Goal: Transaction & Acquisition: Purchase product/service

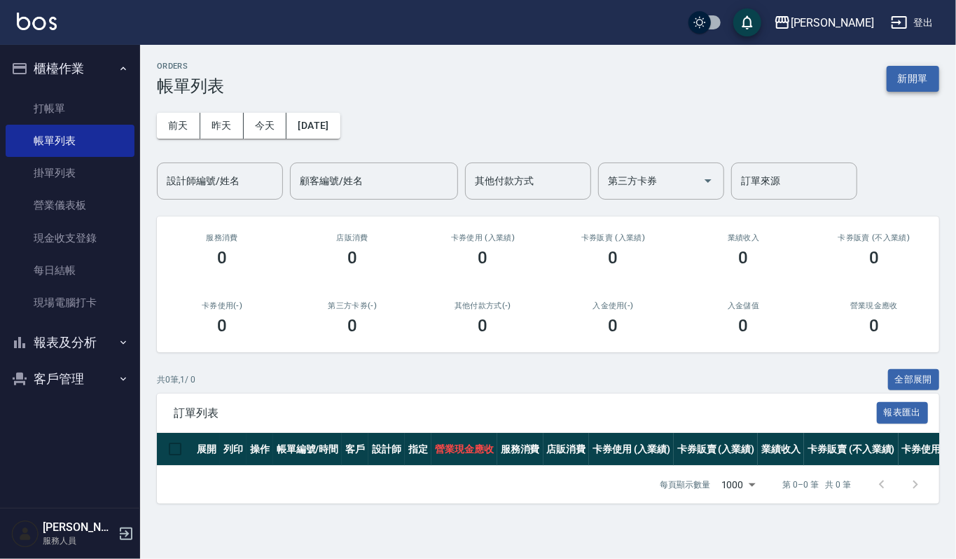
click at [916, 71] on button "新開單" at bounding box center [913, 79] width 53 height 26
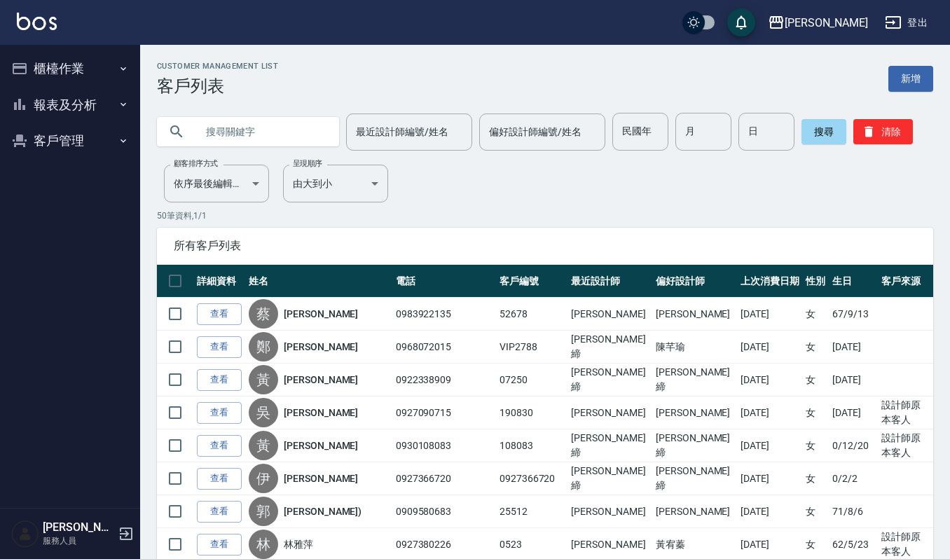
click at [315, 127] on input "text" at bounding box center [262, 132] width 132 height 38
type input "0960358658"
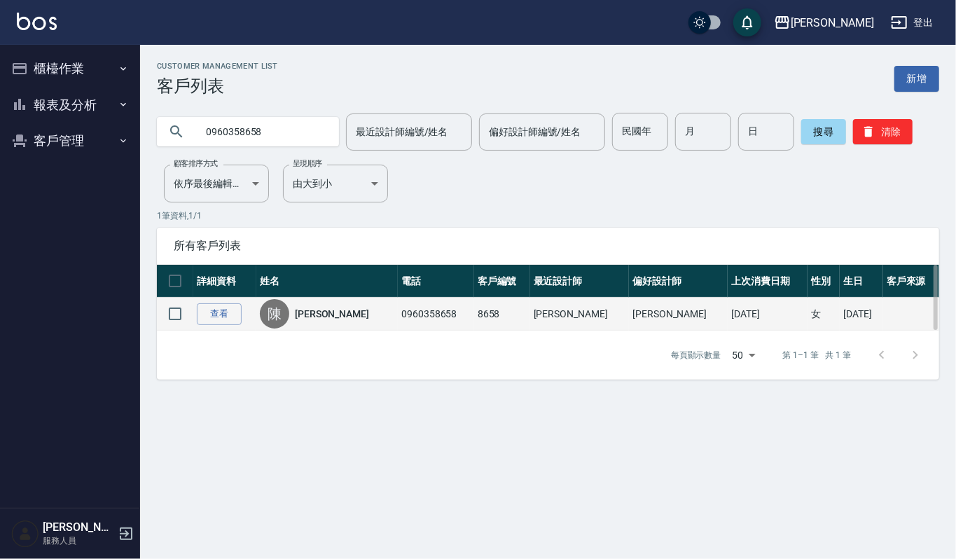
click at [236, 298] on td "查看" at bounding box center [224, 314] width 63 height 33
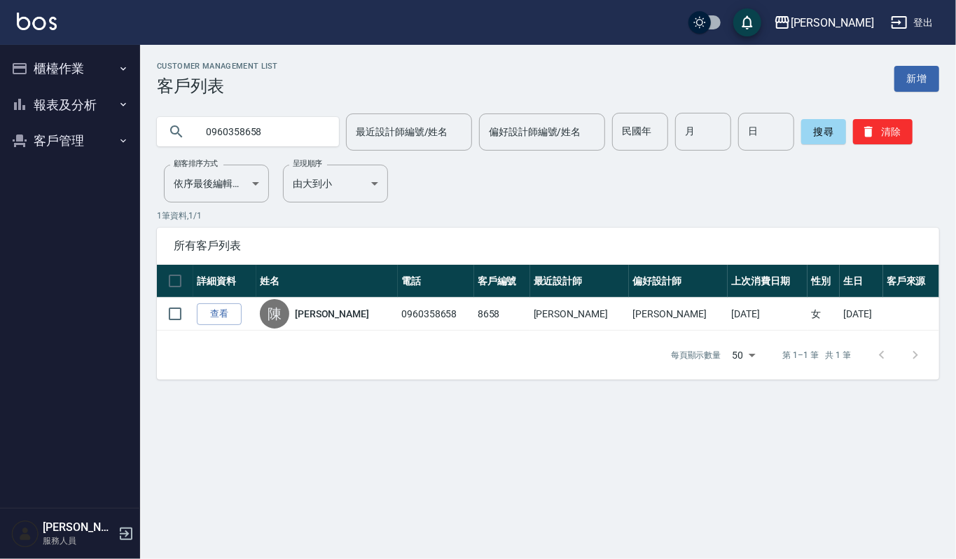
drag, startPoint x: 222, startPoint y: 312, endPoint x: 230, endPoint y: 297, distance: 16.9
click at [222, 312] on link "查看" at bounding box center [219, 314] width 45 height 22
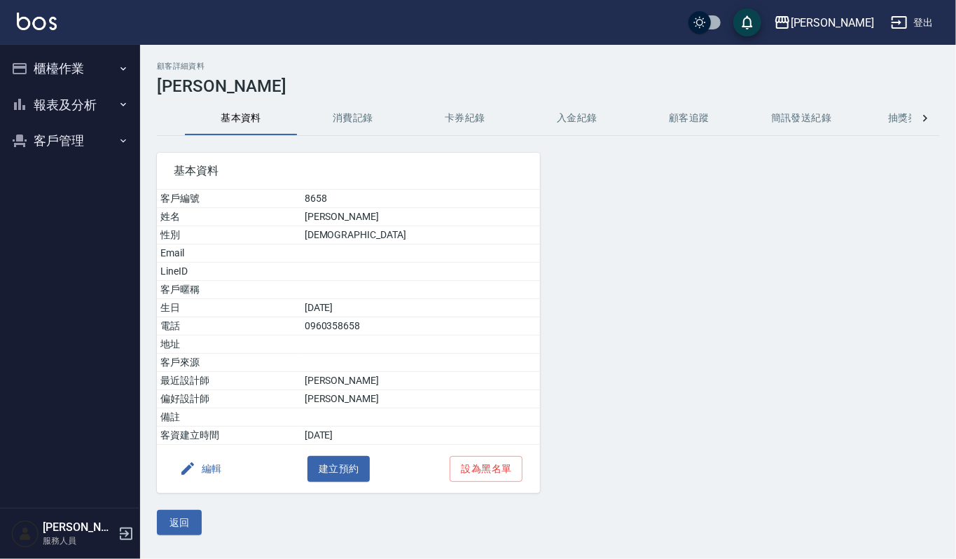
click at [331, 116] on button "消費記錄" at bounding box center [353, 119] width 112 height 34
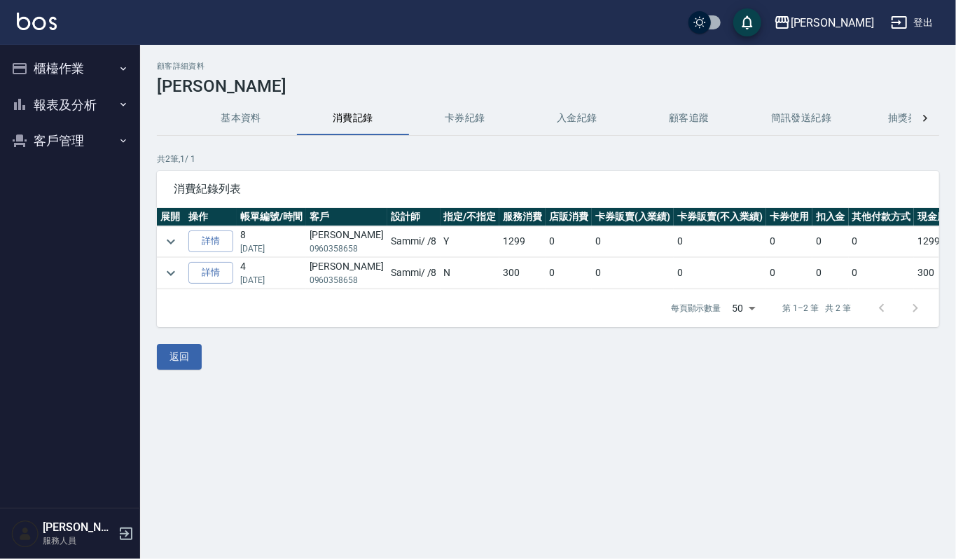
click at [52, 49] on ul "櫃檯作業 打帳單 帳單列表 掛單列表 營業儀表板 現金收支登錄 每日結帳 現場電腦打卡 報表及分析 報表目錄 店家區間累計表 店家日報表 互助日報表 互助排行…" at bounding box center [70, 105] width 129 height 120
click at [34, 60] on button "櫃檯作業" at bounding box center [70, 68] width 129 height 36
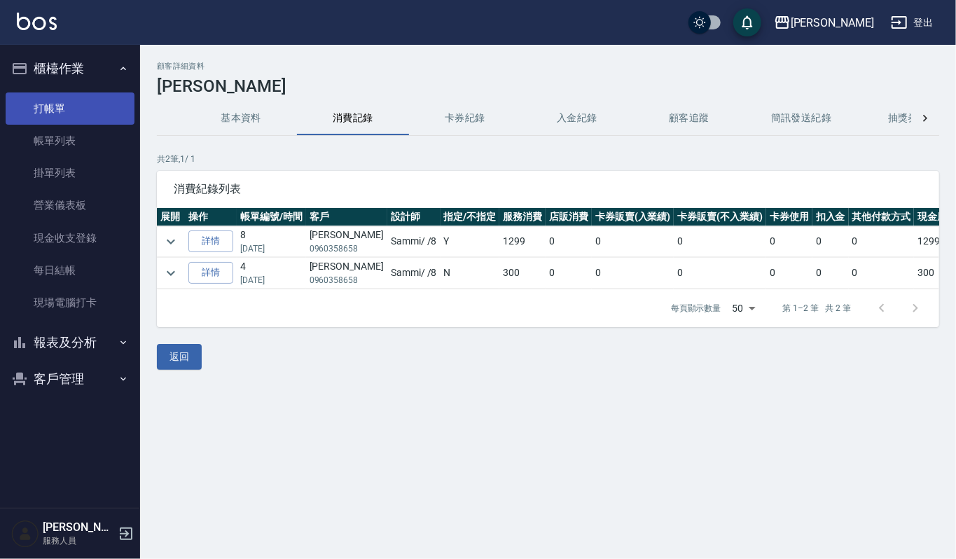
click at [37, 106] on link "打帳單" at bounding box center [70, 108] width 129 height 32
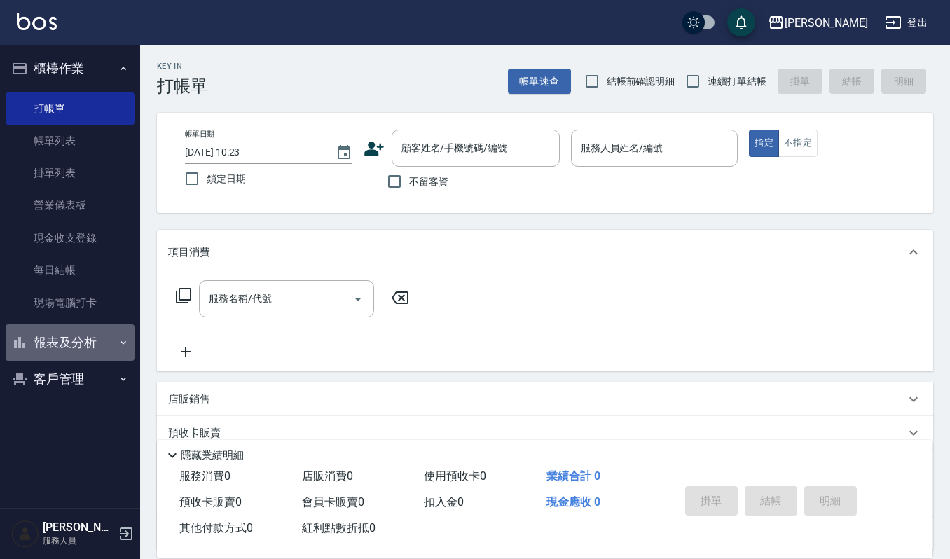
click at [59, 338] on button "報表及分析" at bounding box center [70, 342] width 129 height 36
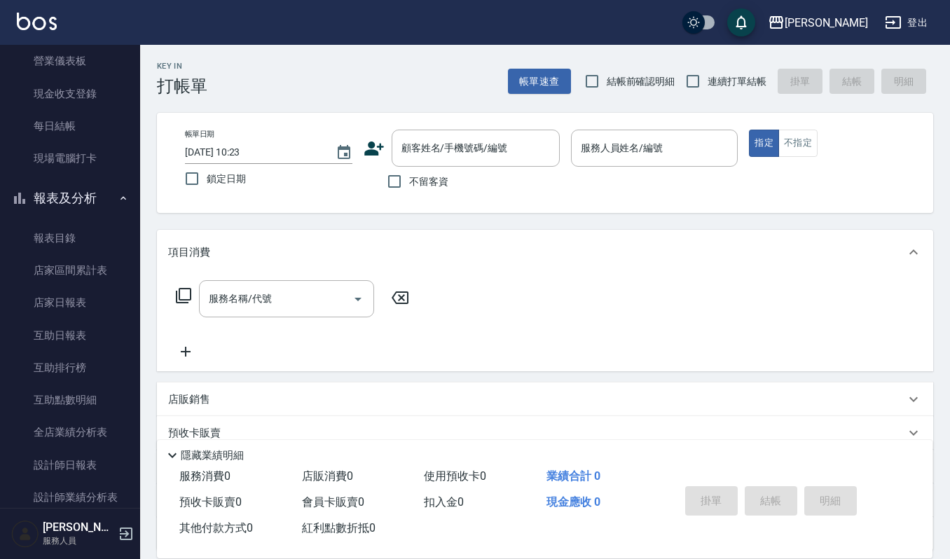
scroll to position [280, 0]
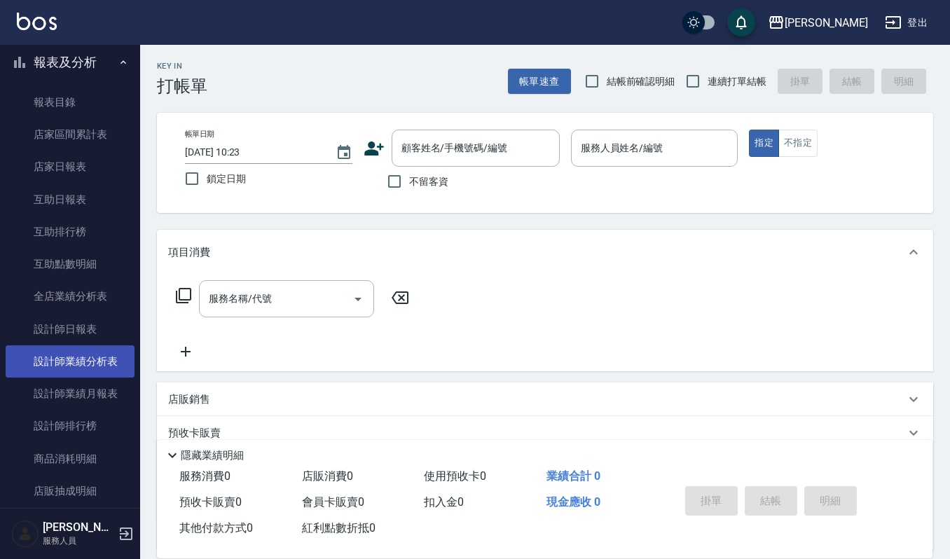
click at [77, 361] on link "設計師業績分析表" at bounding box center [70, 361] width 129 height 32
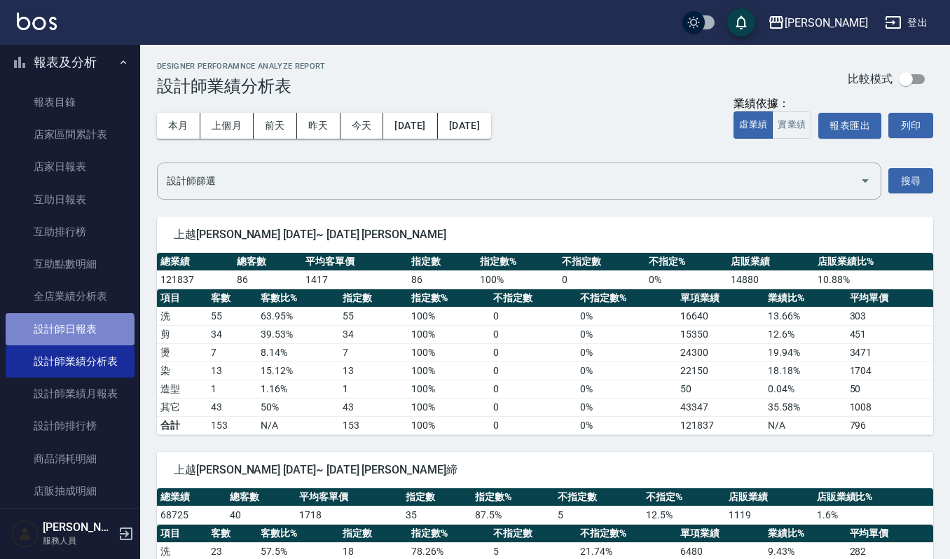
click at [69, 332] on link "設計師日報表" at bounding box center [70, 329] width 129 height 32
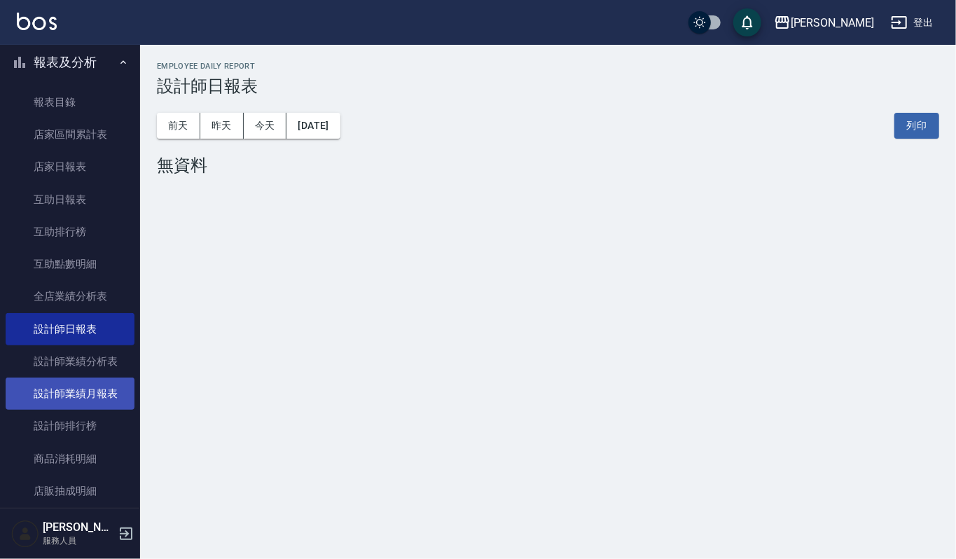
click at [67, 388] on link "設計師業績月報表" at bounding box center [70, 393] width 129 height 32
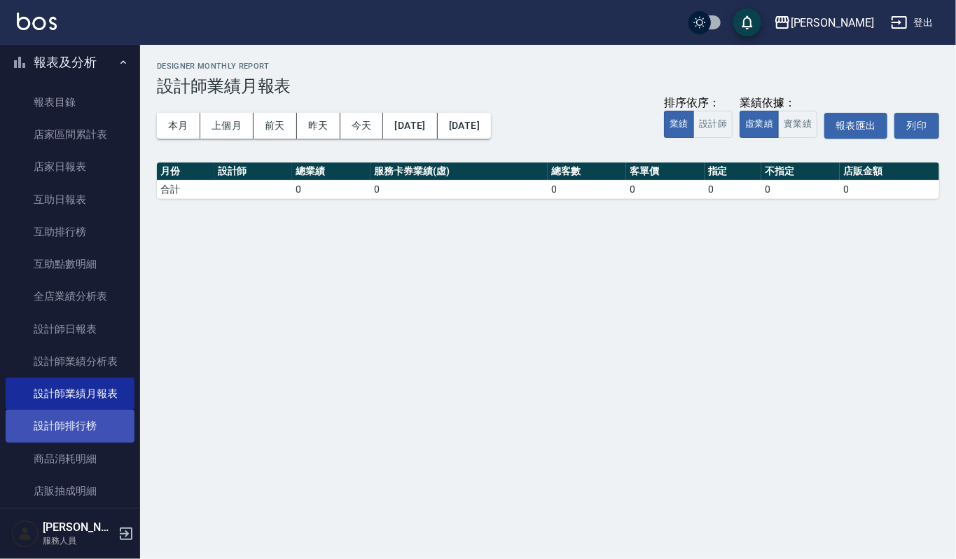
click at [90, 423] on link "設計師排行榜" at bounding box center [70, 426] width 129 height 32
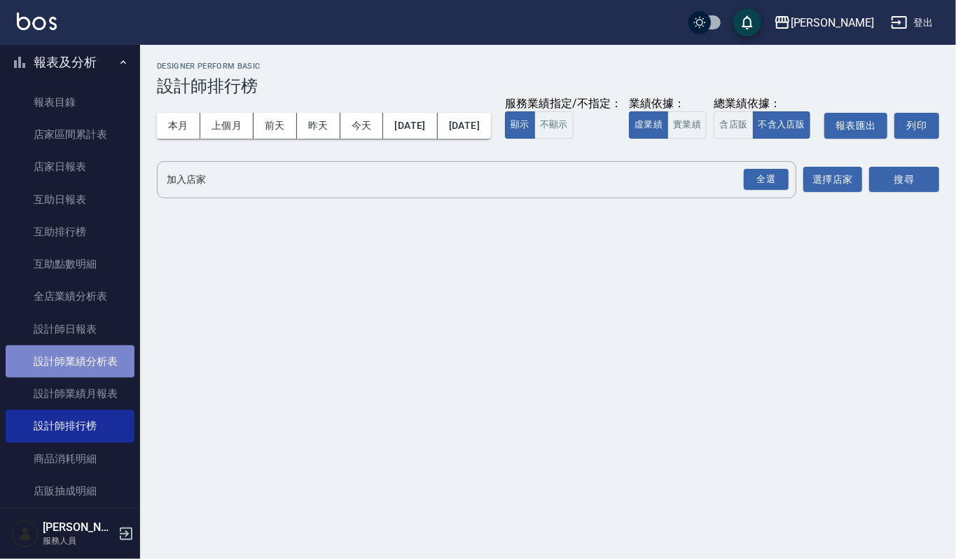
click at [90, 361] on link "設計師業績分析表" at bounding box center [70, 361] width 129 height 32
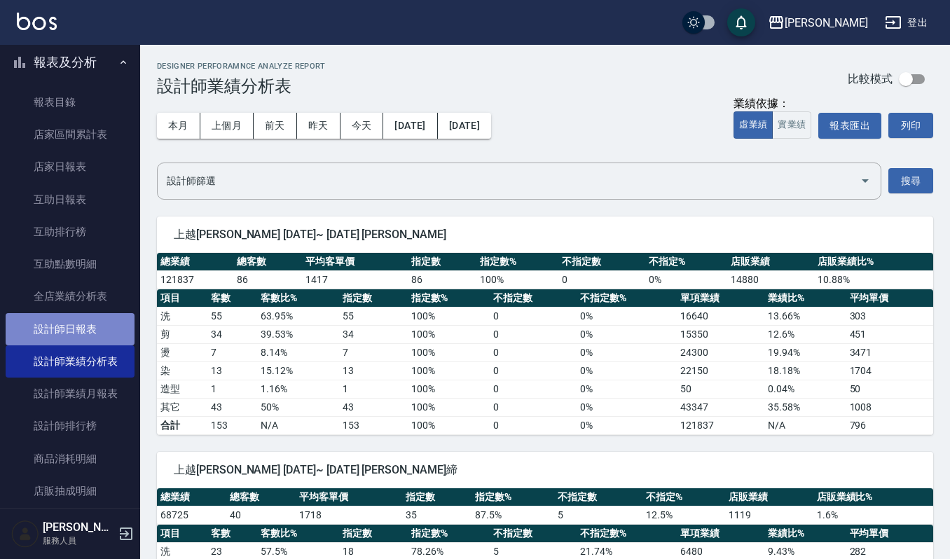
click at [87, 329] on link "設計師日報表" at bounding box center [70, 329] width 129 height 32
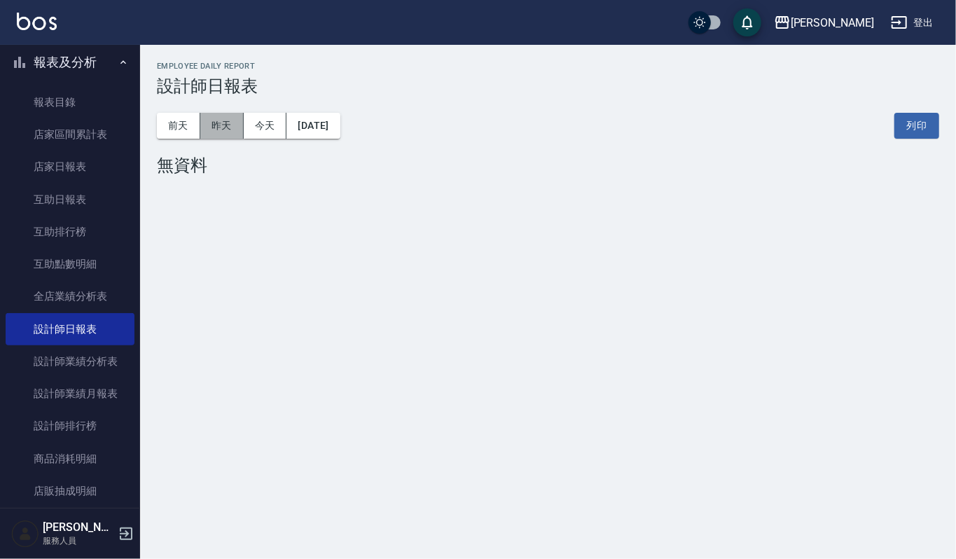
click at [220, 127] on button "昨天" at bounding box center [221, 126] width 43 height 26
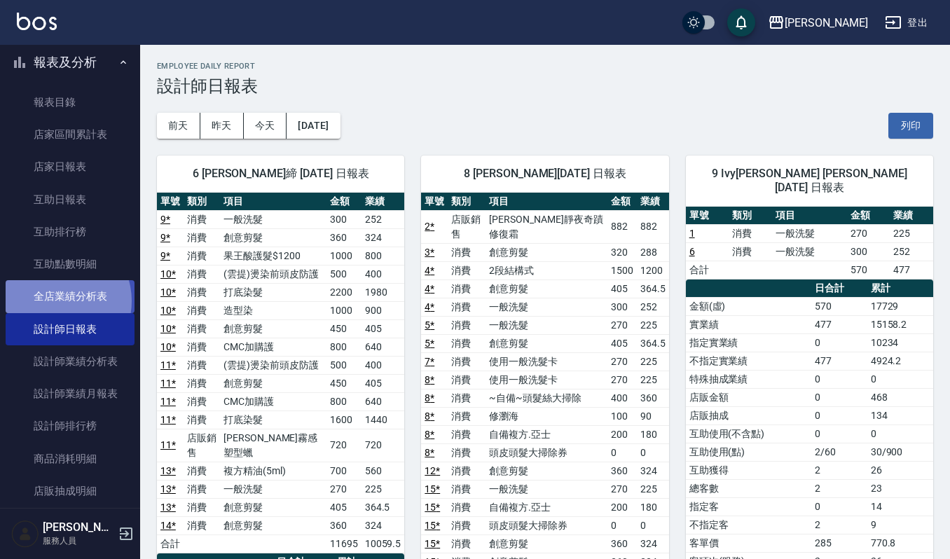
click at [59, 300] on link "全店業績分析表" at bounding box center [70, 296] width 129 height 32
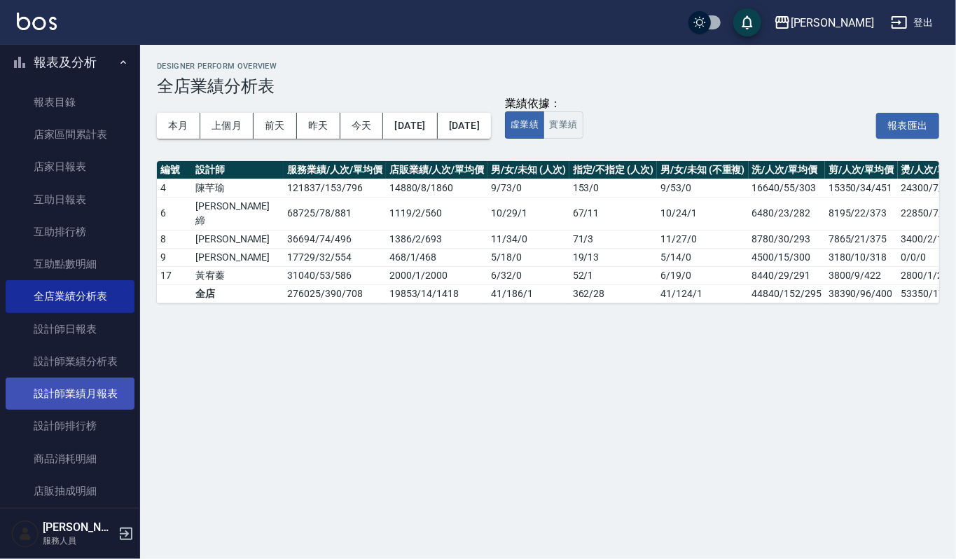
click at [66, 391] on link "設計師業績月報表" at bounding box center [70, 393] width 129 height 32
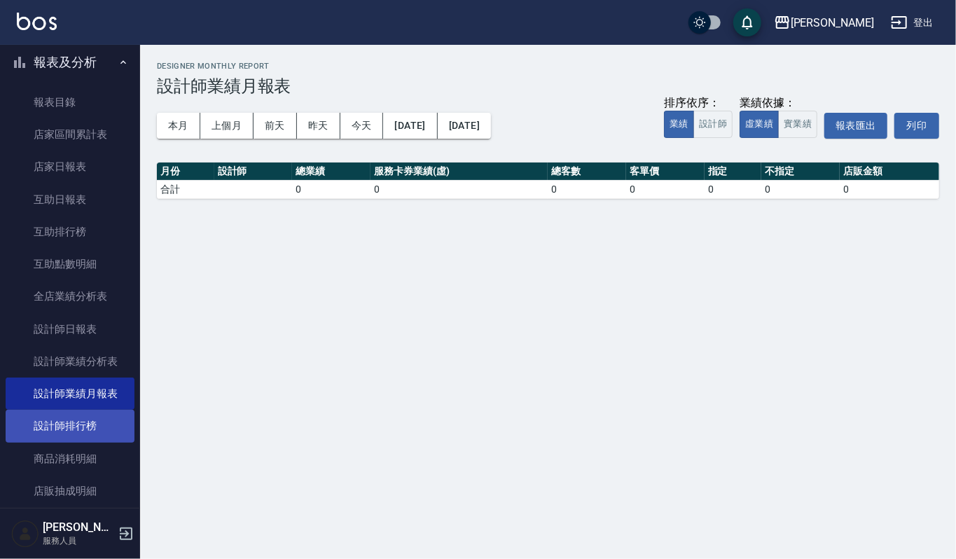
click at [62, 417] on link "設計師排行榜" at bounding box center [70, 426] width 129 height 32
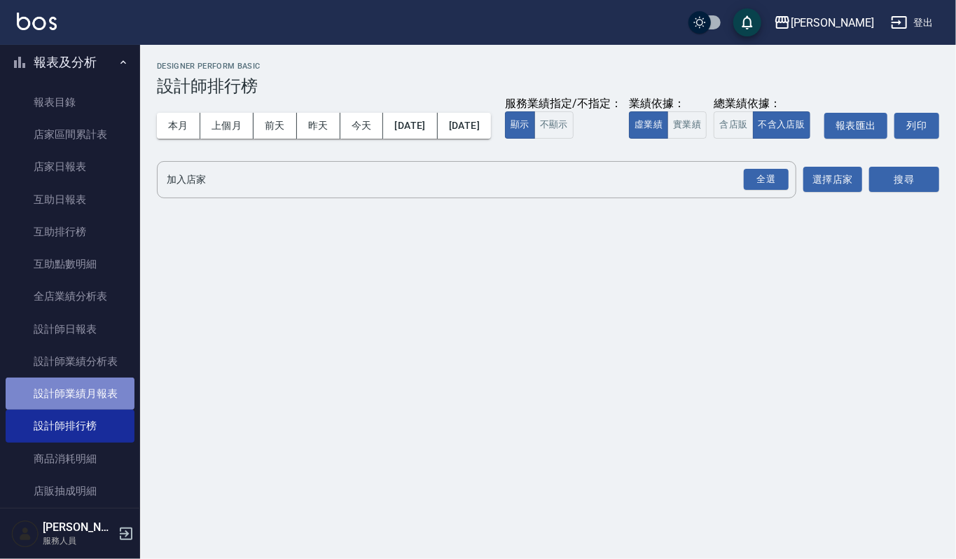
click at [74, 396] on link "設計師業績月報表" at bounding box center [70, 393] width 129 height 32
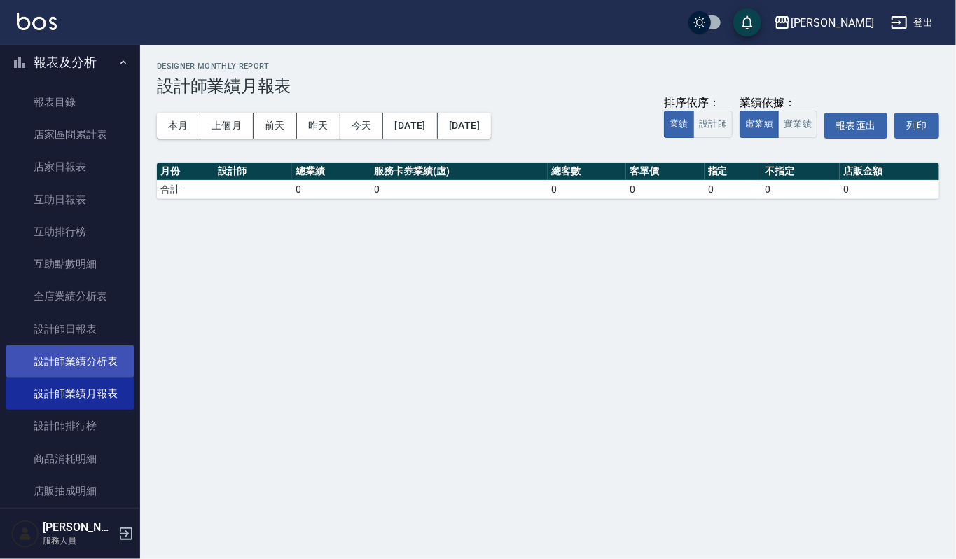
click at [88, 365] on link "設計師業績分析表" at bounding box center [70, 361] width 129 height 32
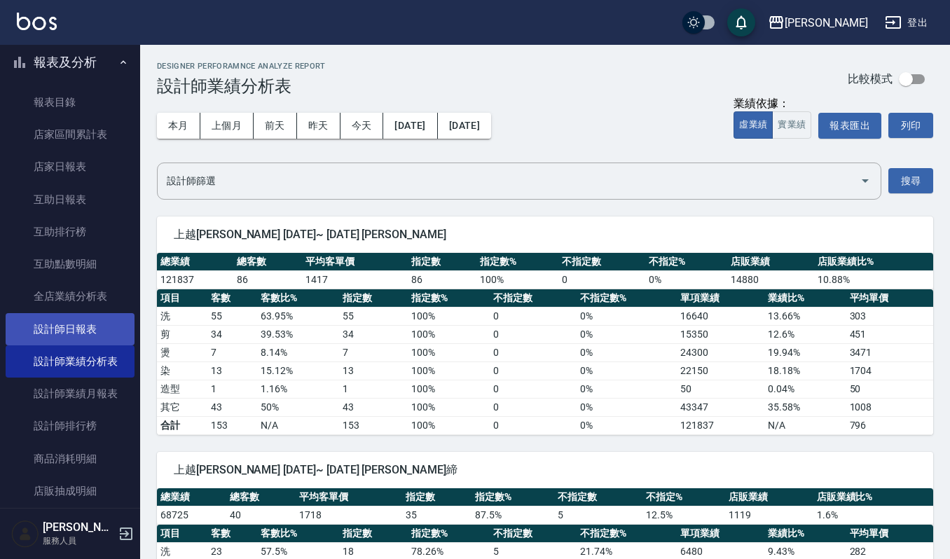
click at [90, 336] on link "設計師日報表" at bounding box center [70, 329] width 129 height 32
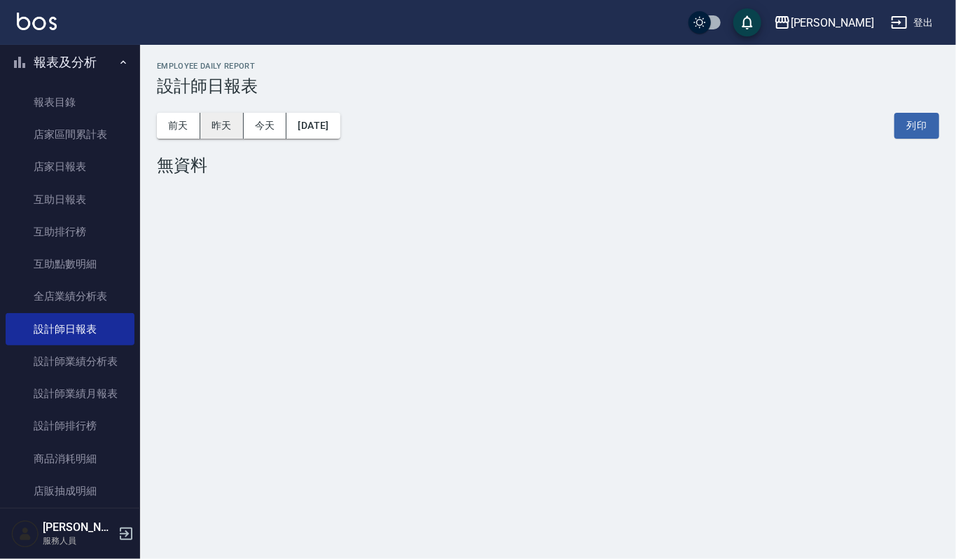
click at [231, 124] on button "昨天" at bounding box center [221, 126] width 43 height 26
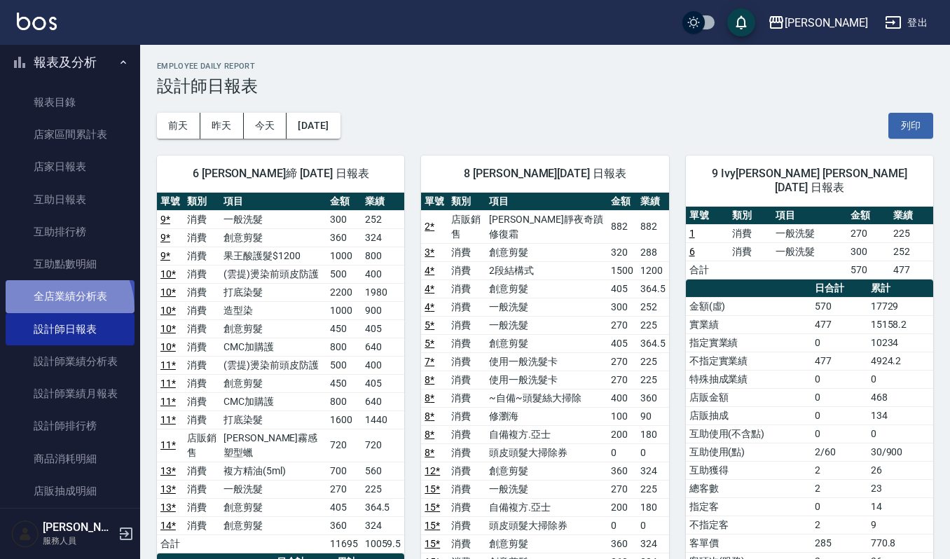
click at [54, 308] on link "全店業績分析表" at bounding box center [70, 296] width 129 height 32
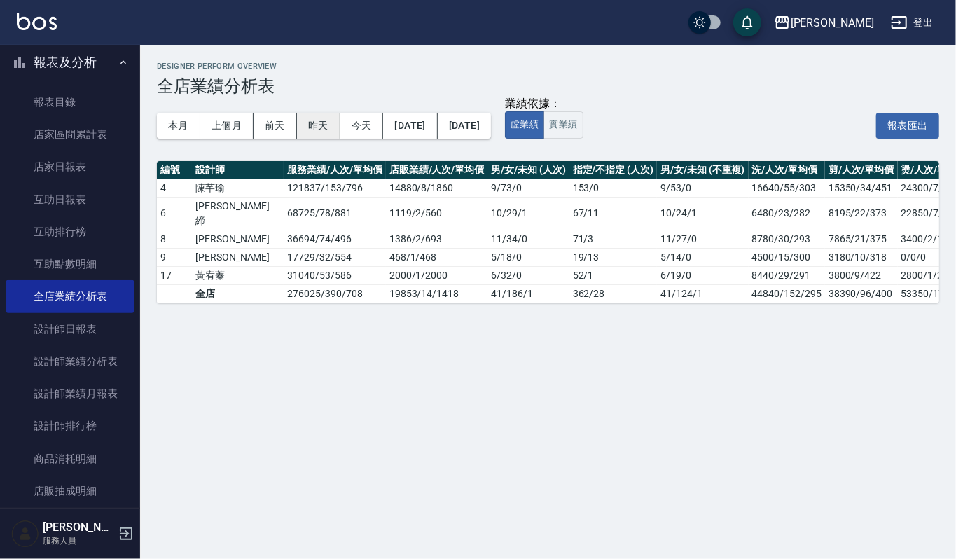
click at [326, 126] on button "昨天" at bounding box center [318, 126] width 43 height 26
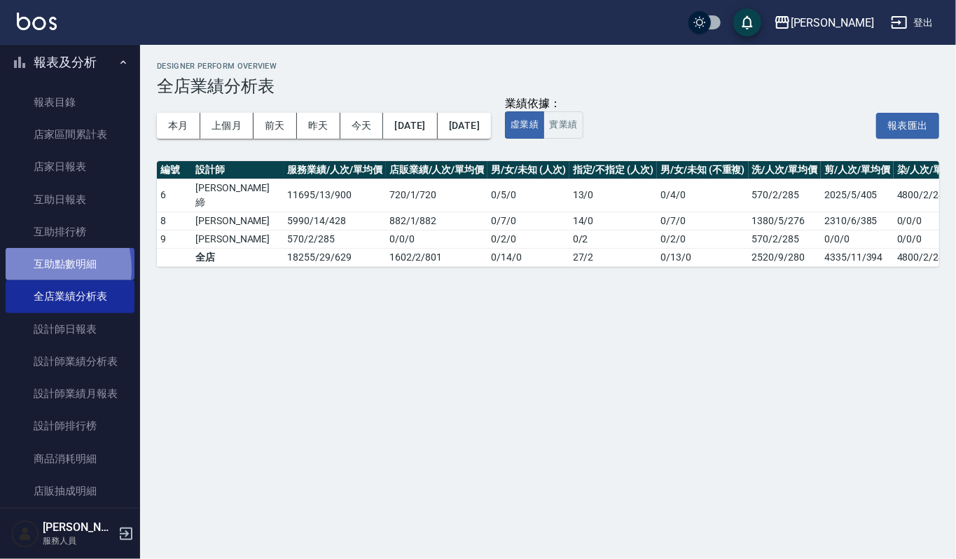
click at [40, 269] on link "互助點數明細" at bounding box center [70, 264] width 129 height 32
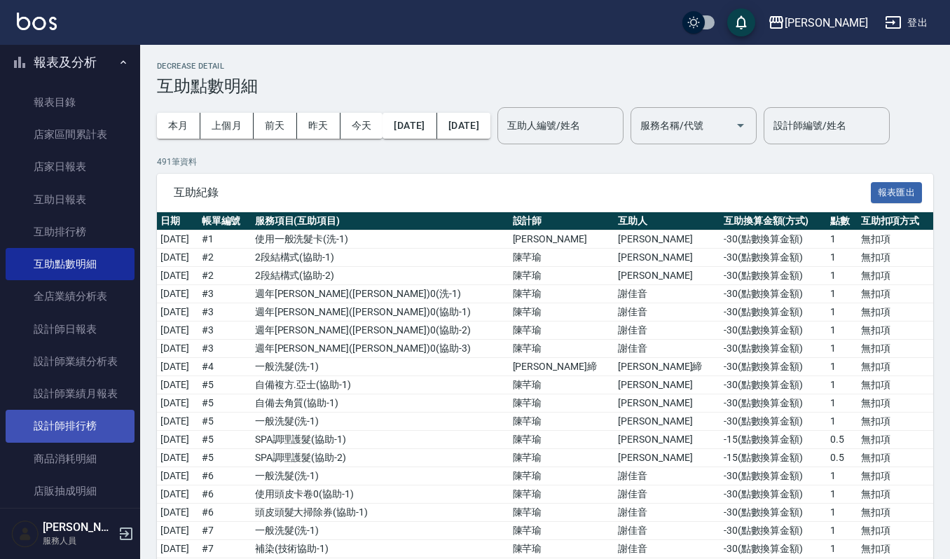
click at [67, 427] on link "設計師排行榜" at bounding box center [70, 426] width 129 height 32
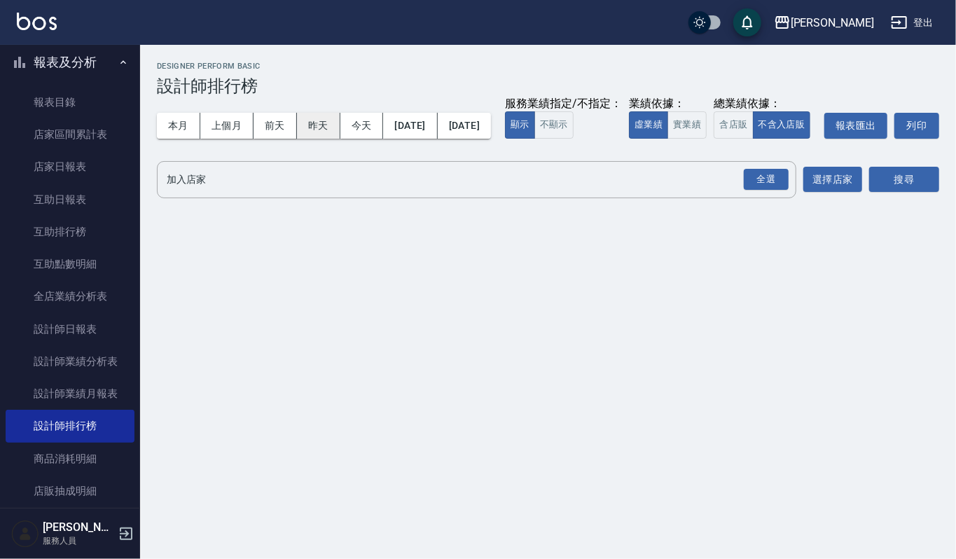
click at [323, 125] on button "昨天" at bounding box center [318, 126] width 43 height 26
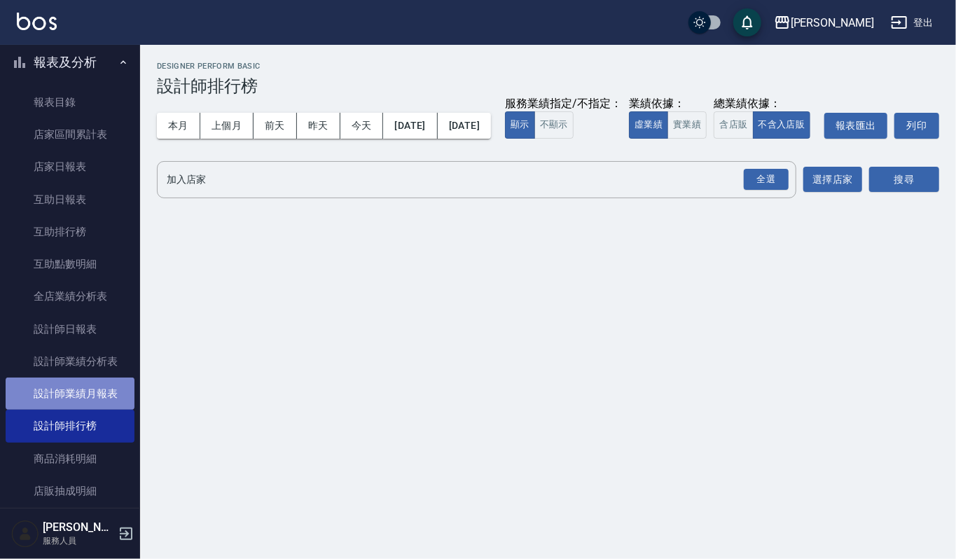
click at [87, 392] on link "設計師業績月報表" at bounding box center [70, 393] width 129 height 32
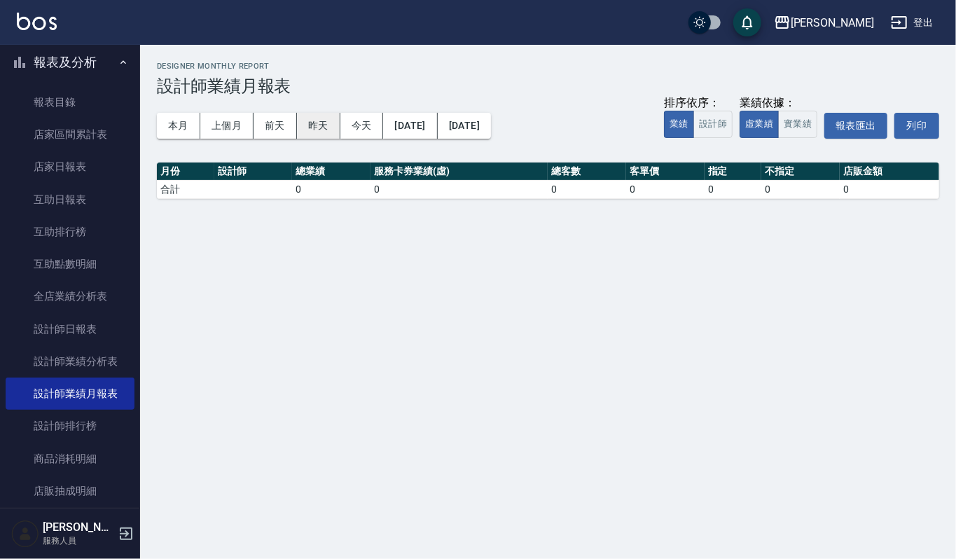
click at [322, 125] on button "昨天" at bounding box center [318, 126] width 43 height 26
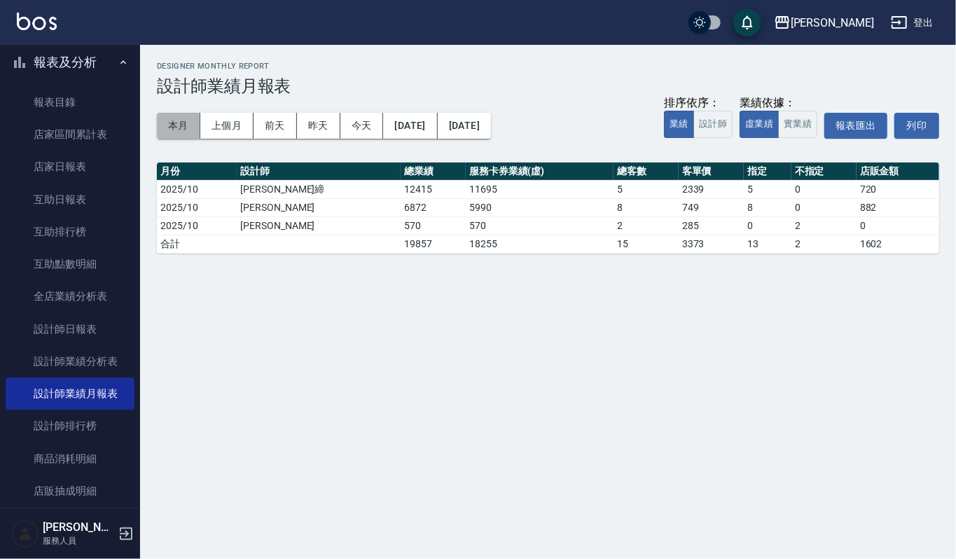
click at [183, 127] on button "本月" at bounding box center [178, 126] width 43 height 26
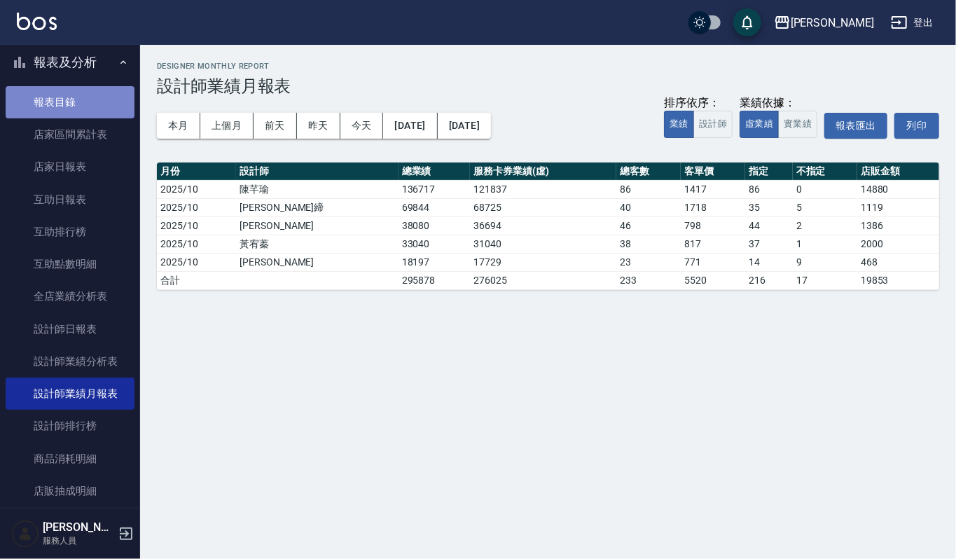
click at [74, 102] on link "報表目錄" at bounding box center [70, 102] width 129 height 32
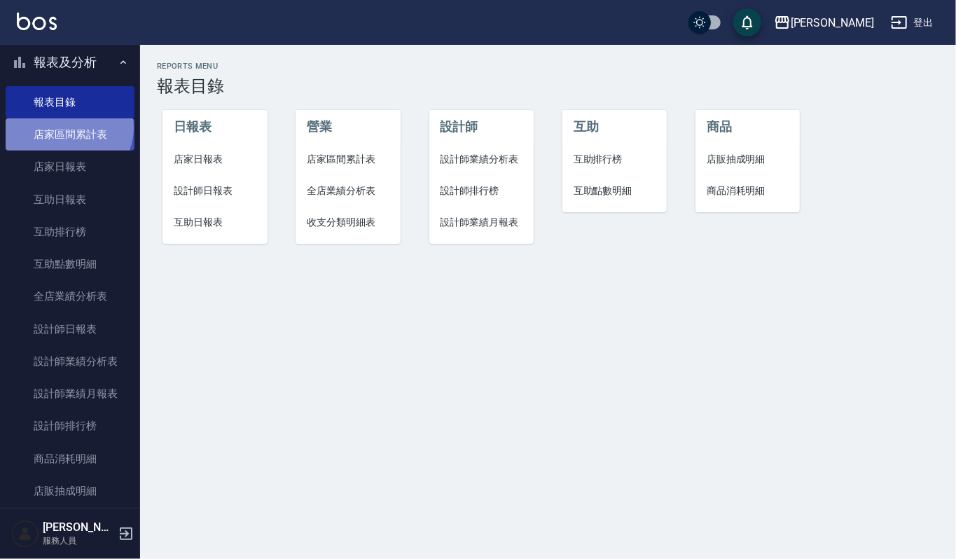
click at [67, 127] on link "店家區間累計表" at bounding box center [70, 134] width 129 height 32
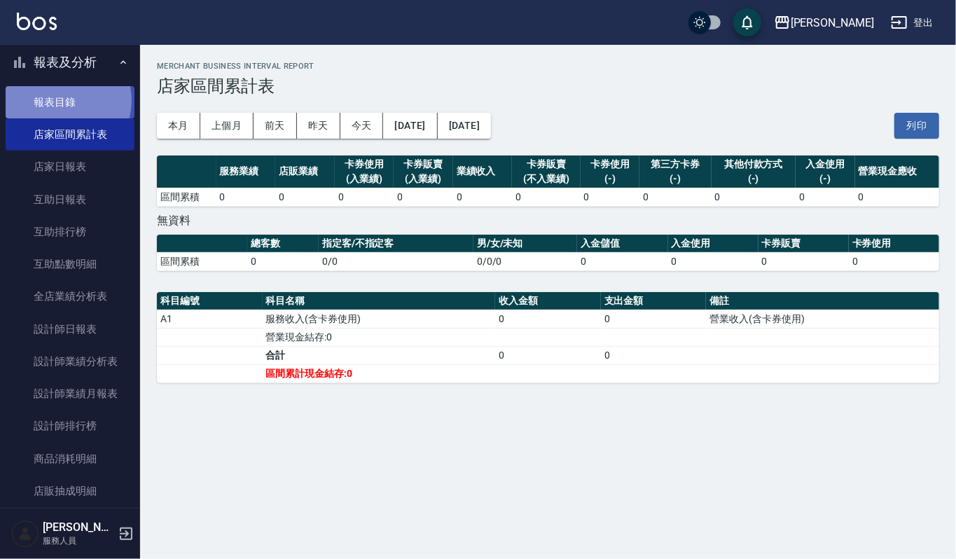
click at [64, 101] on link "報表目錄" at bounding box center [70, 102] width 129 height 32
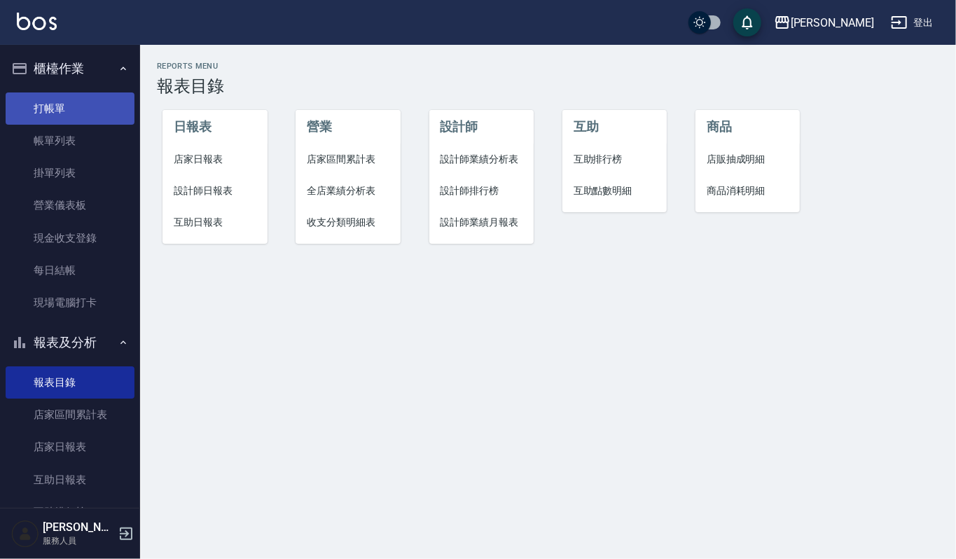
click at [24, 111] on link "打帳單" at bounding box center [70, 108] width 129 height 32
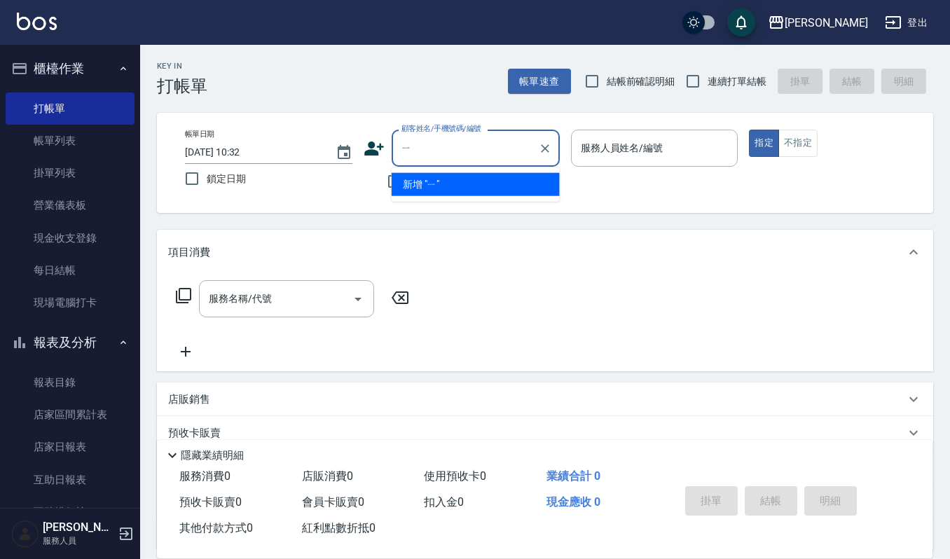
type input "ㄧ˙"
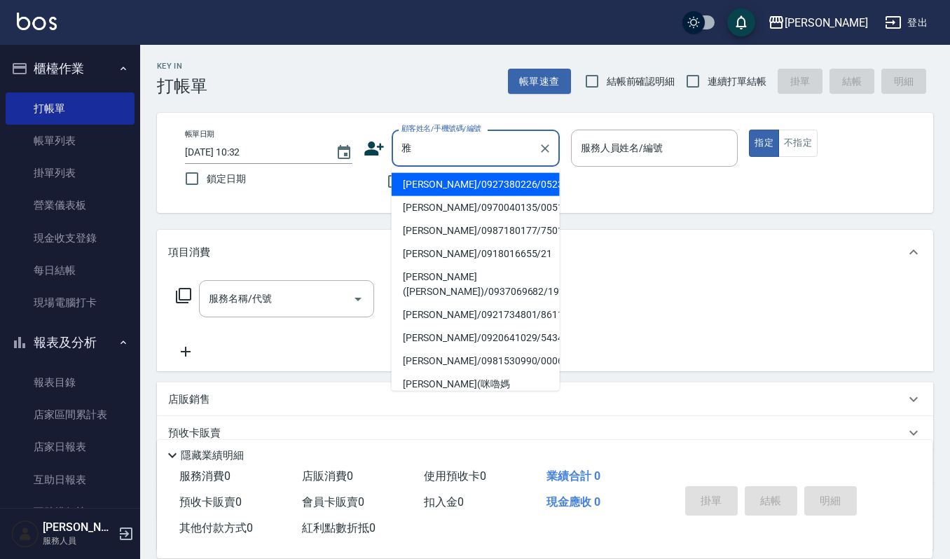
click at [440, 250] on li "[PERSON_NAME]/0918016655/21" at bounding box center [475, 253] width 168 height 23
type input "[PERSON_NAME]/0918016655/21"
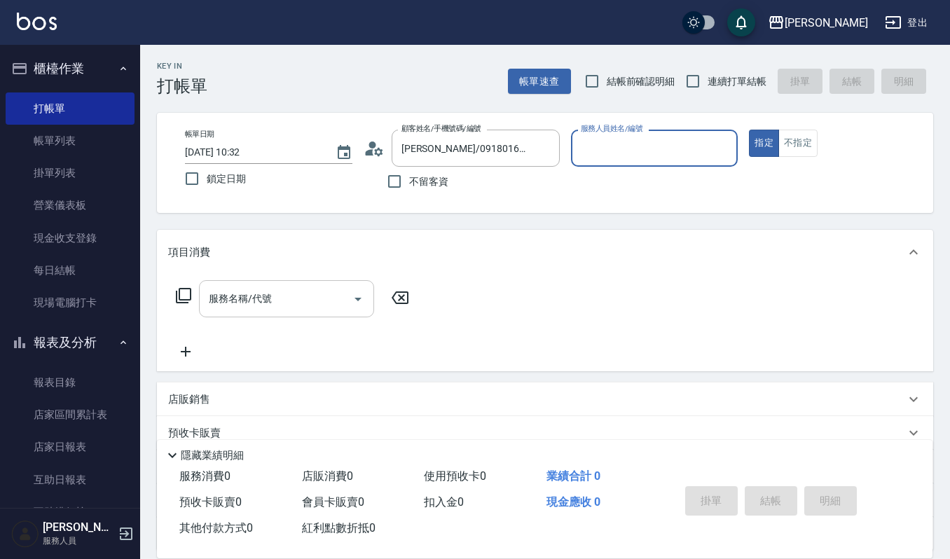
type input "Sammi-8"
click at [269, 293] on input "服務名稱/代號" at bounding box center [275, 298] width 141 height 25
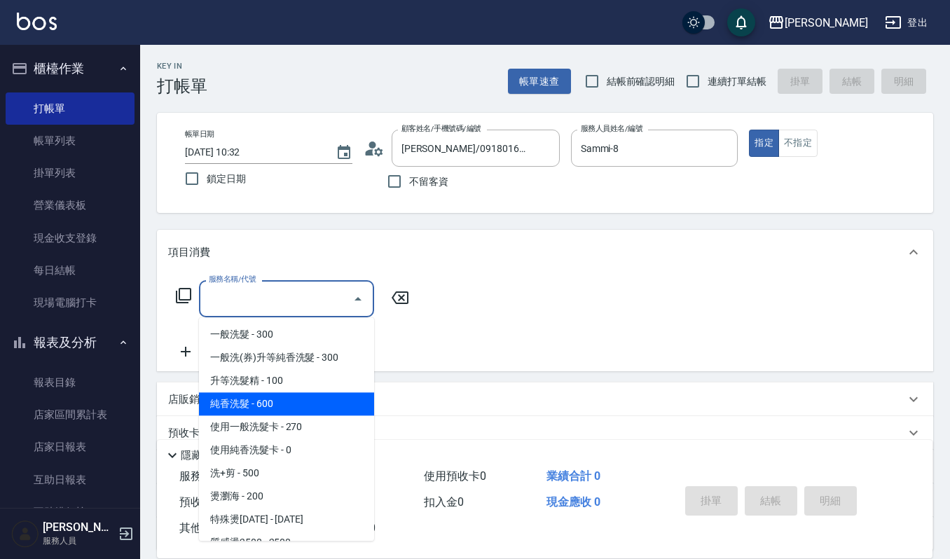
click at [332, 404] on span "純香洗髮 - 600" at bounding box center [286, 403] width 175 height 23
type input "純香洗髮(107)"
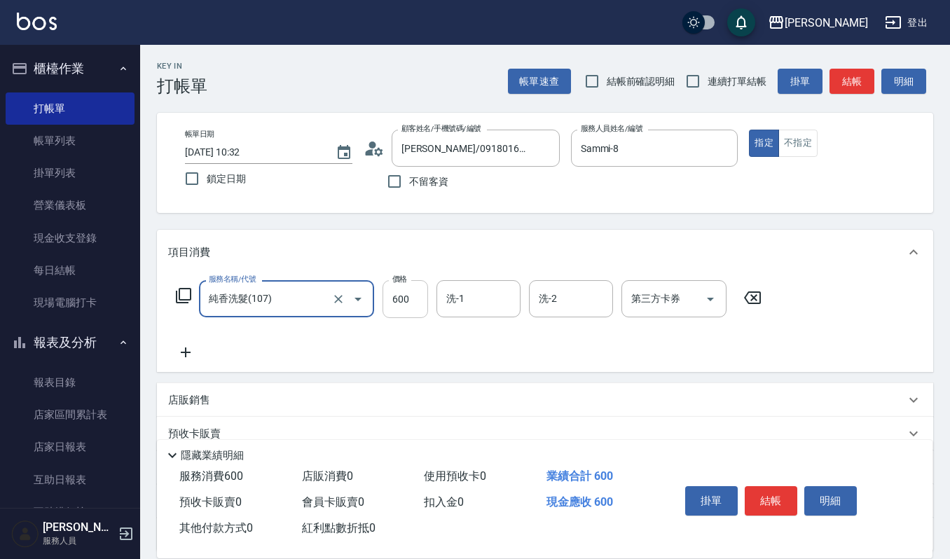
click at [419, 295] on input "600" at bounding box center [405, 299] width 46 height 38
type input "550"
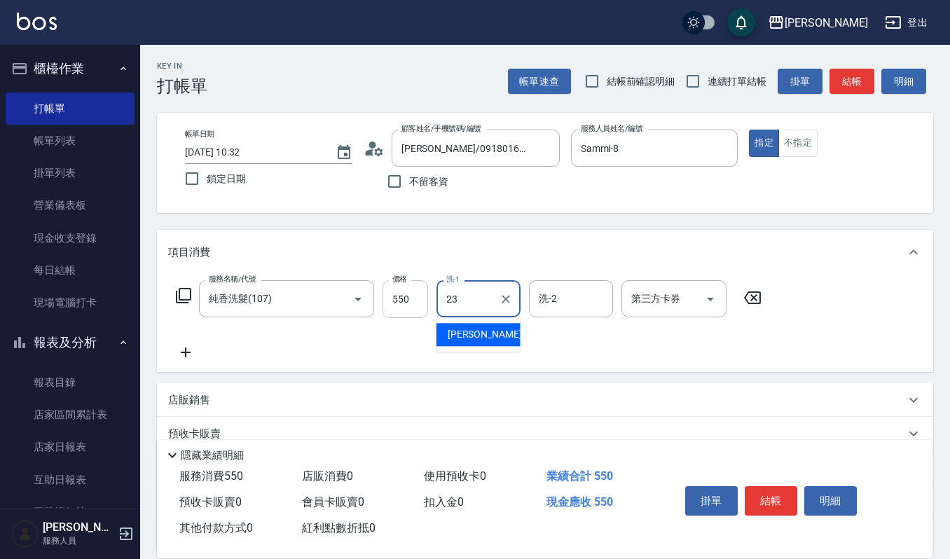
type input "[PERSON_NAME]-23"
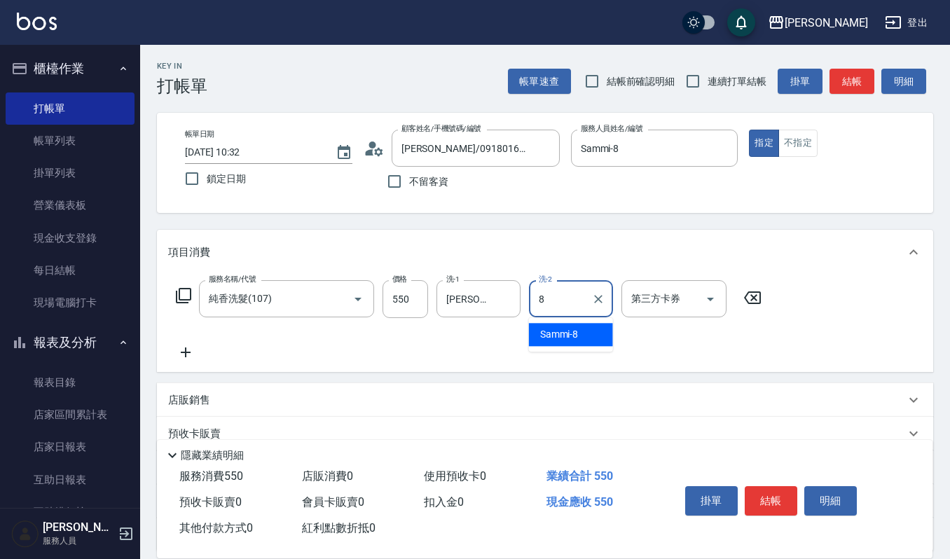
type input "Sammi-8"
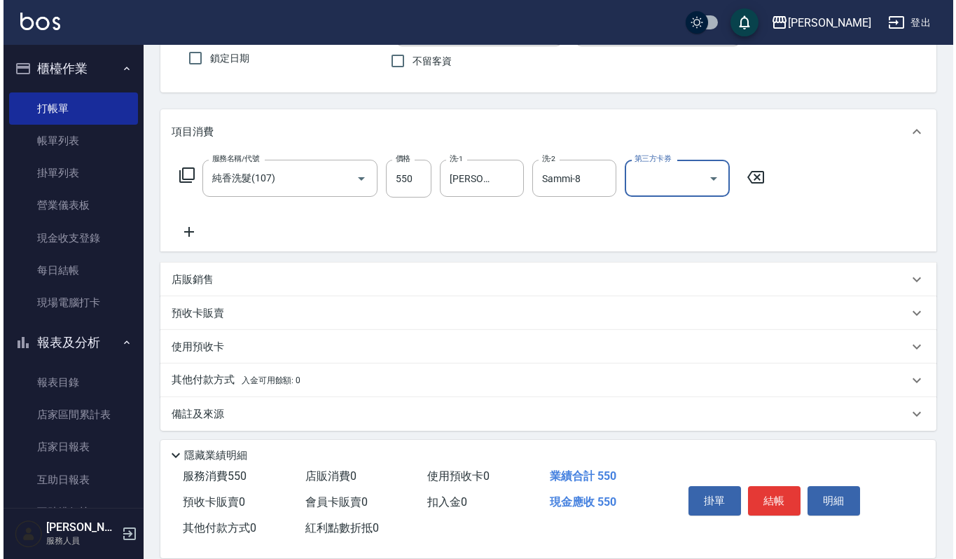
scroll to position [123, 0]
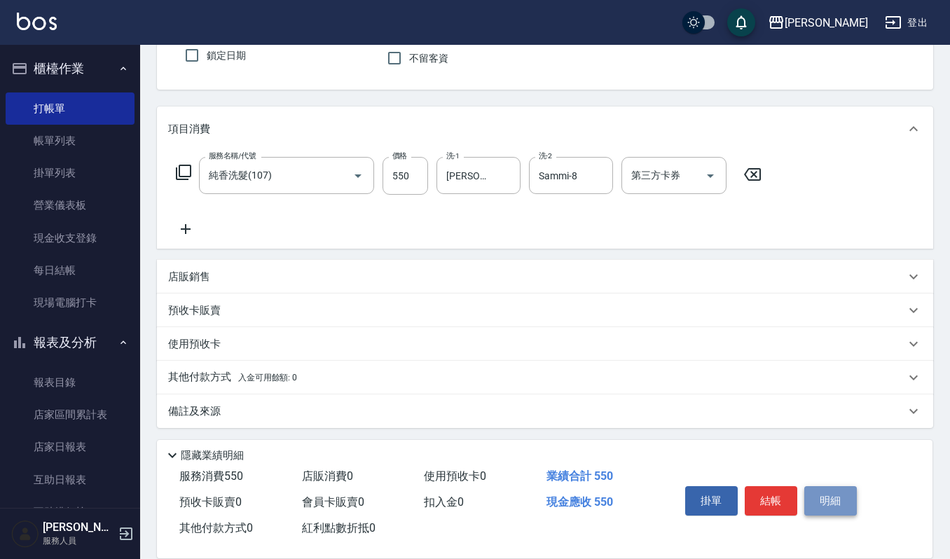
click at [810, 491] on button "明細" at bounding box center [830, 500] width 53 height 29
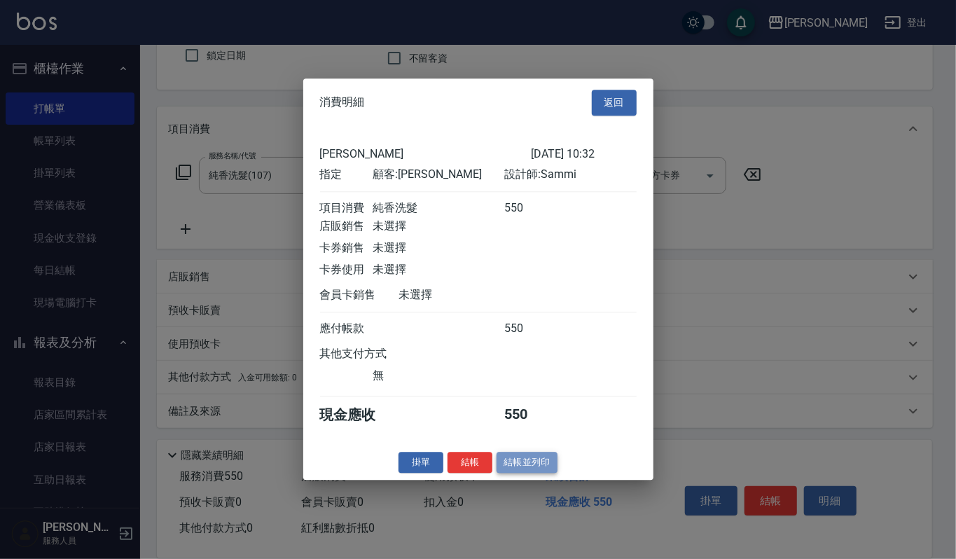
click at [510, 466] on button "結帳並列印" at bounding box center [526, 463] width 61 height 22
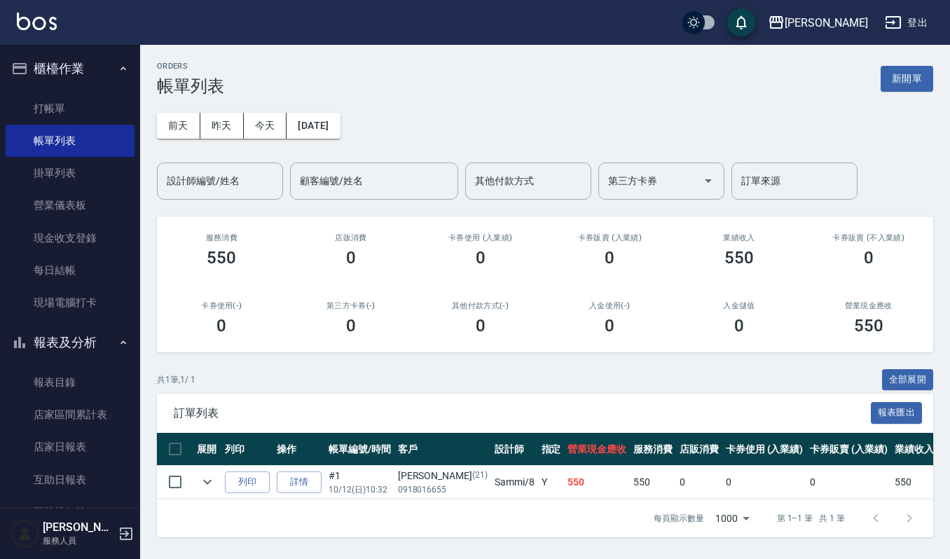
drag, startPoint x: 937, startPoint y: 3, endPoint x: 394, endPoint y: 130, distance: 558.0
click at [394, 130] on div "[DATE] [DATE] [DATE] [DATE] 設計師編號/姓名 設計師編號/姓名 顧客編號/姓名 顧客編號/姓名 其他付款方式 其他付款方式 第三方…" at bounding box center [545, 148] width 776 height 104
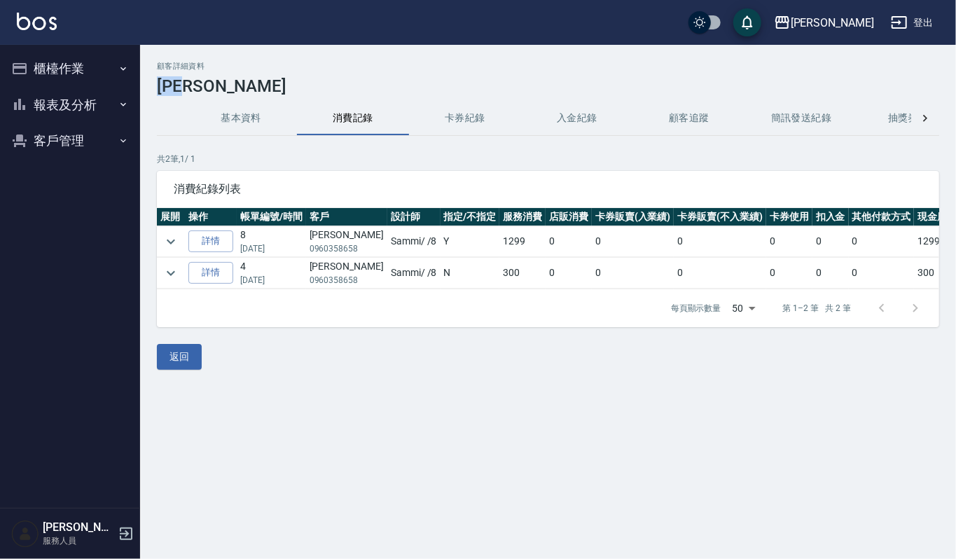
drag, startPoint x: 221, startPoint y: 77, endPoint x: 164, endPoint y: 94, distance: 59.8
click at [164, 94] on h3 "[PERSON_NAME]" at bounding box center [548, 86] width 782 height 20
copy h3 "[PERSON_NAME]"
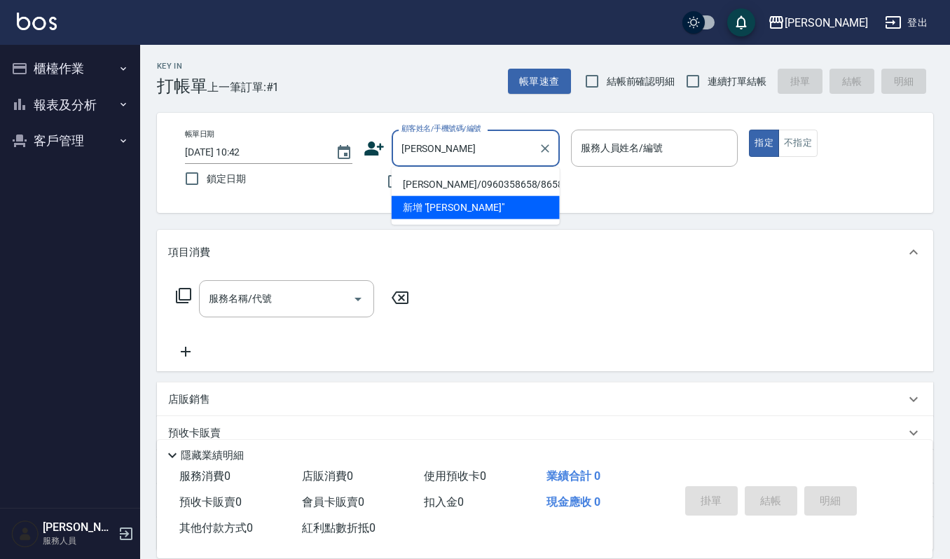
click at [454, 185] on li "[PERSON_NAME]/0960358658/8658" at bounding box center [475, 184] width 168 height 23
type input "[PERSON_NAME]/0960358658/8658"
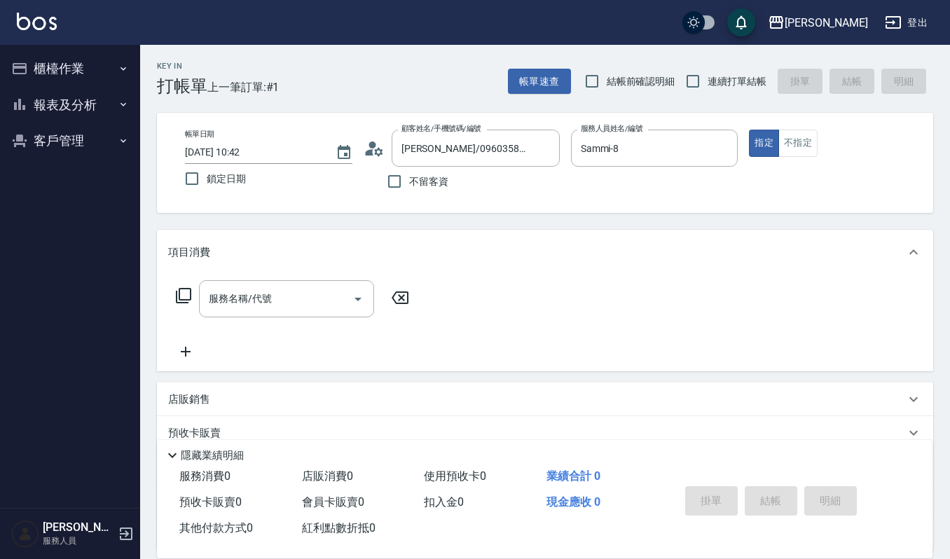
click at [320, 266] on div "項目消費" at bounding box center [545, 252] width 776 height 45
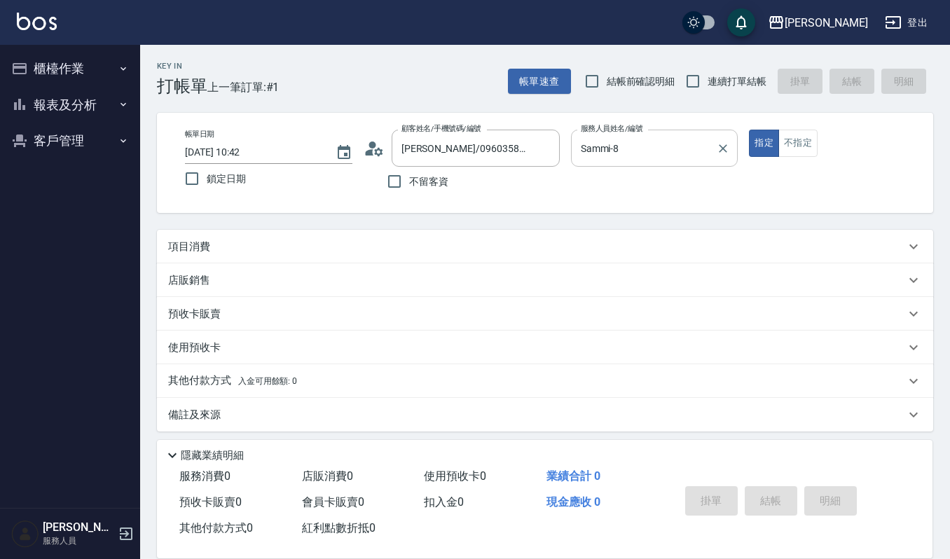
click at [704, 139] on input "Sammi-8" at bounding box center [644, 148] width 134 height 25
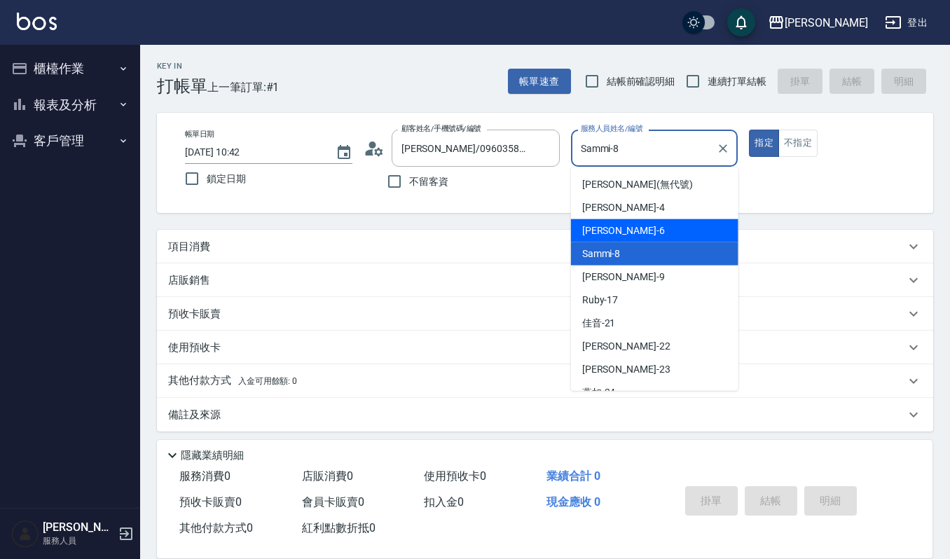
click at [640, 239] on div "Joalin -6" at bounding box center [654, 230] width 167 height 23
type input "Joalin-6"
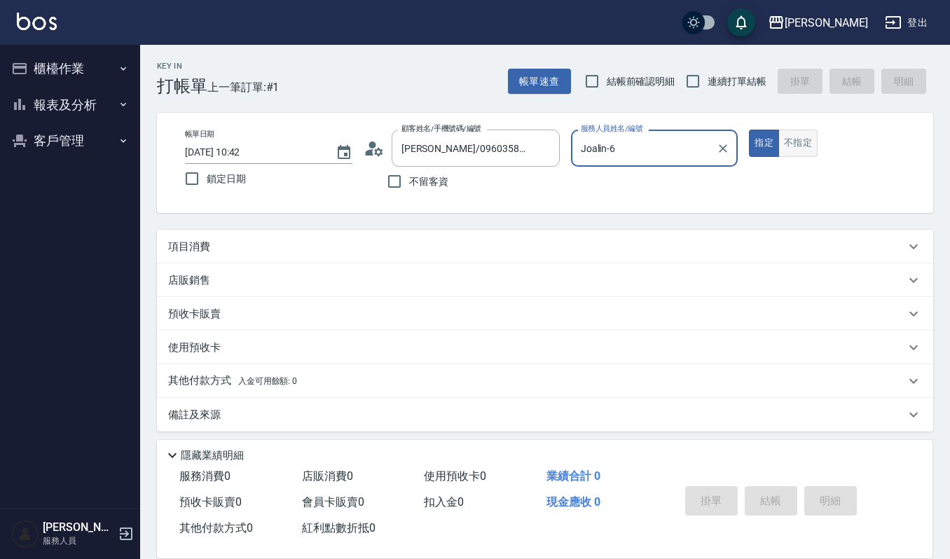
click at [782, 141] on button "不指定" at bounding box center [797, 143] width 39 height 27
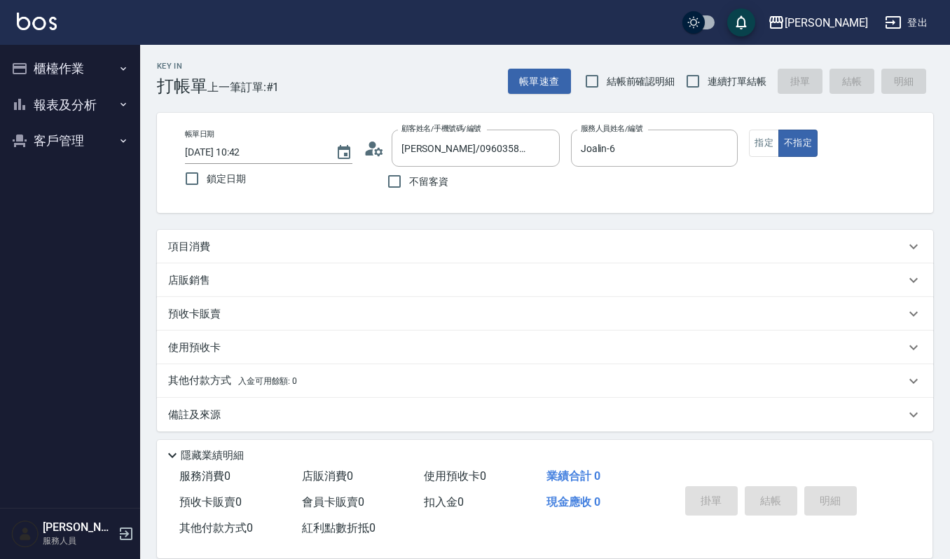
click at [499, 252] on div "項目消費" at bounding box center [536, 246] width 737 height 15
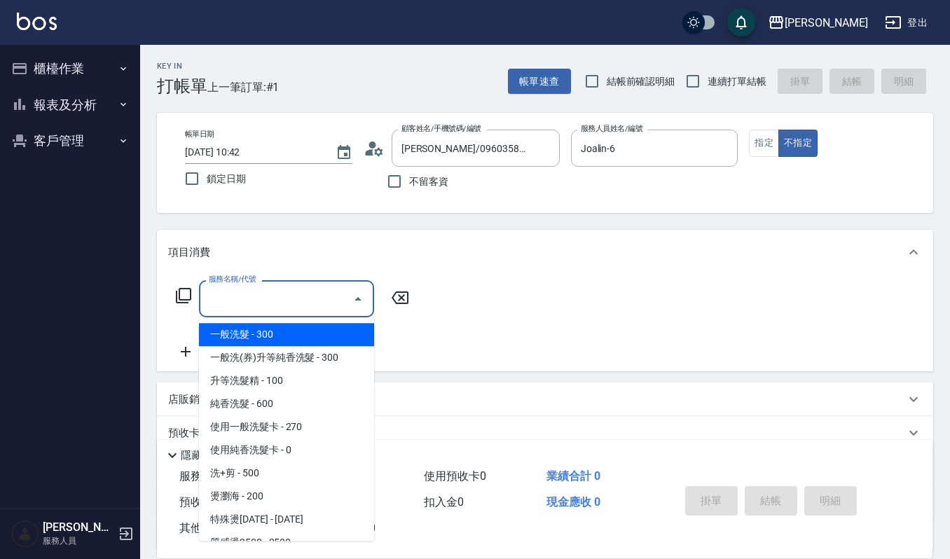
click at [298, 298] on input "服務名稱/代號" at bounding box center [275, 298] width 141 height 25
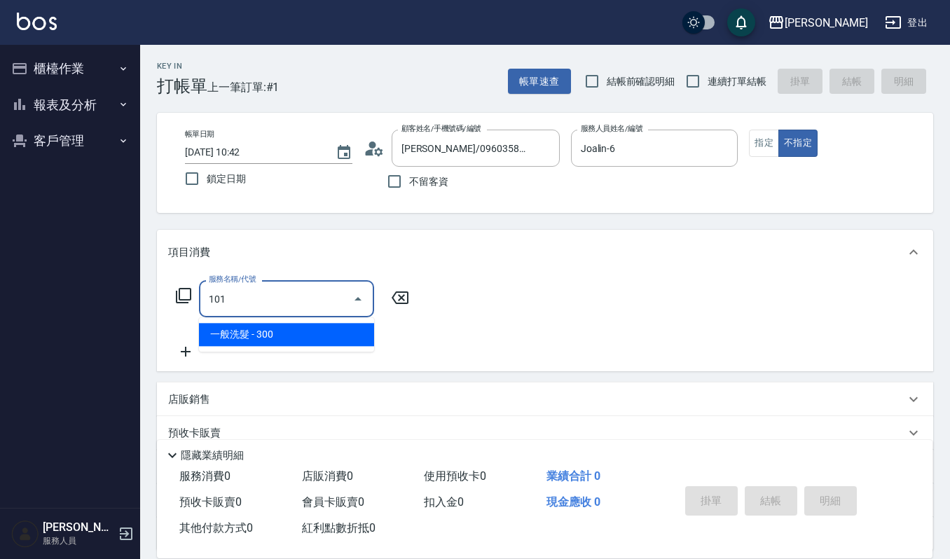
type input "一般洗髮(101)"
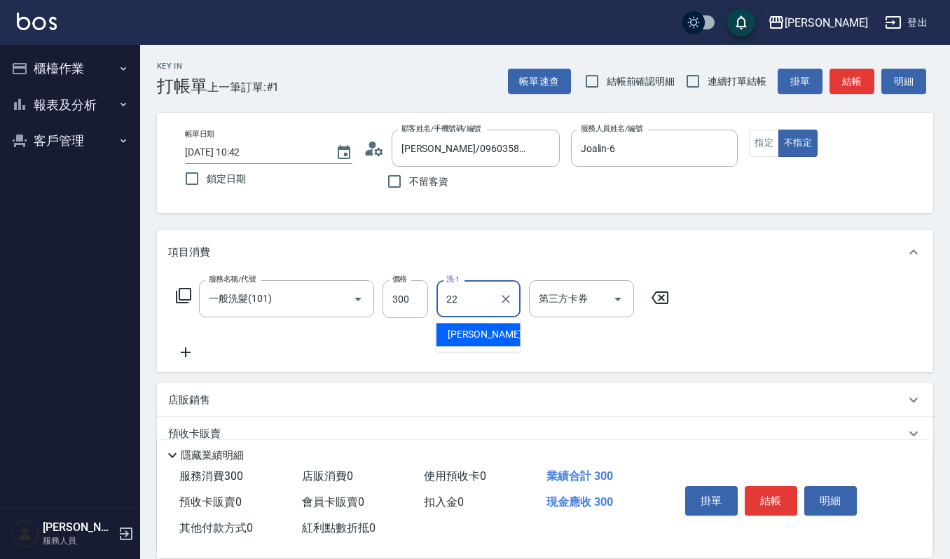
type input "宜芳-22"
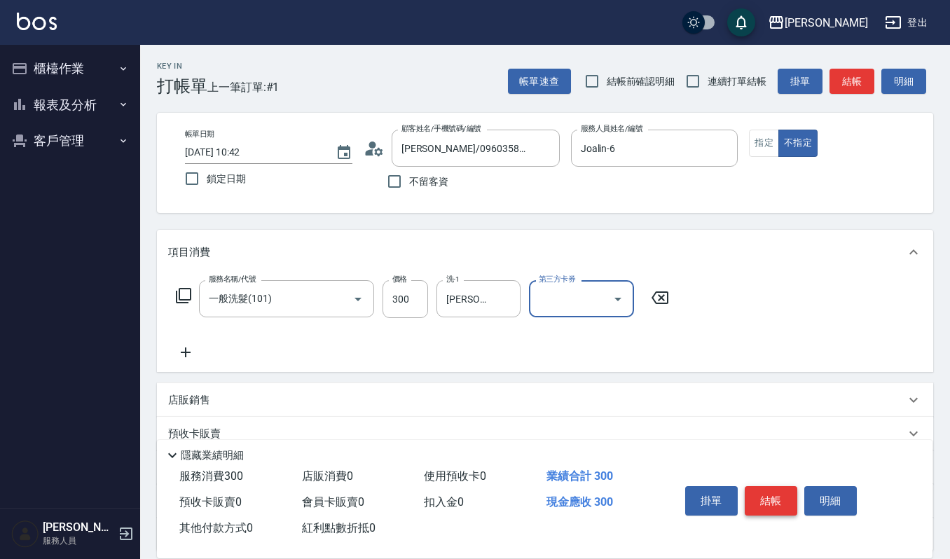
click at [776, 508] on button "結帳" at bounding box center [770, 500] width 53 height 29
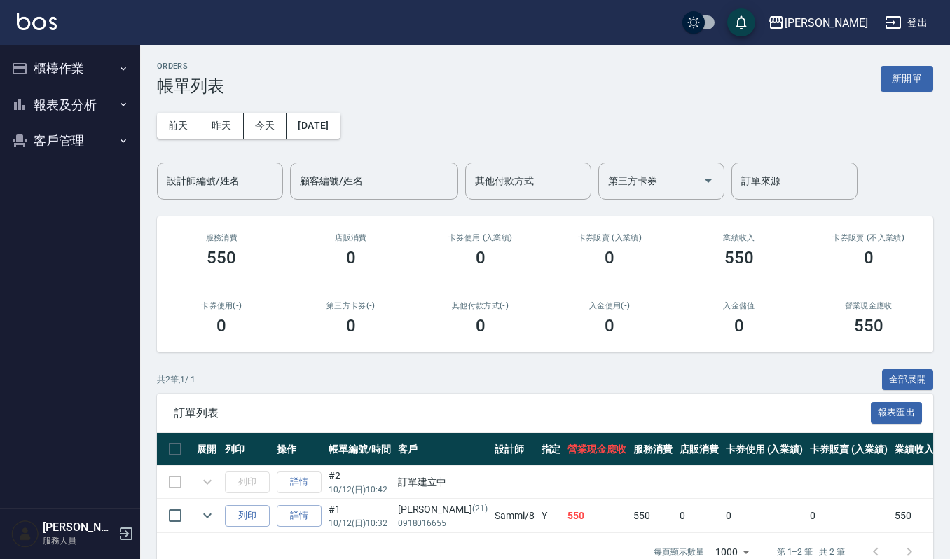
click at [504, 389] on div "共 2 筆, 1 / 1 全部展開" at bounding box center [545, 380] width 776 height 22
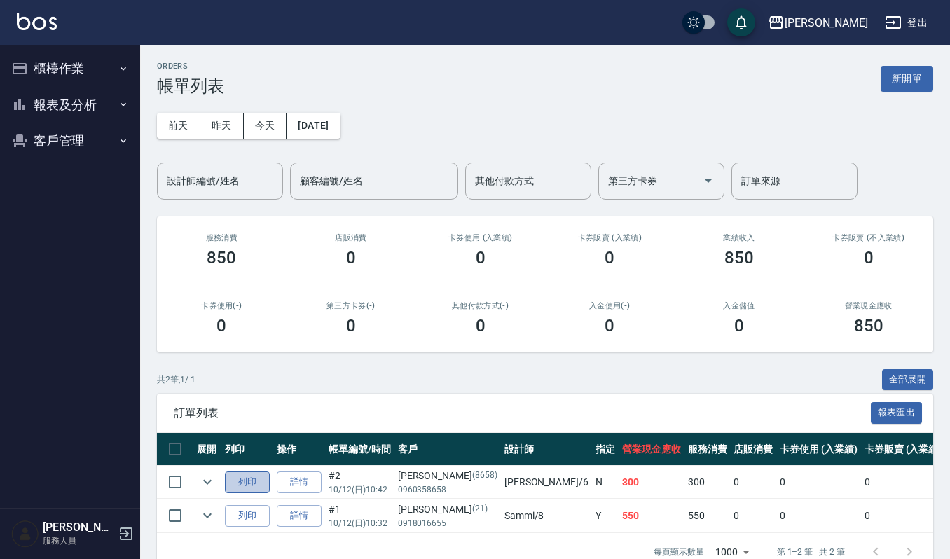
click at [251, 485] on button "列印" at bounding box center [247, 482] width 45 height 22
click at [57, 62] on button "櫃檯作業" at bounding box center [70, 68] width 129 height 36
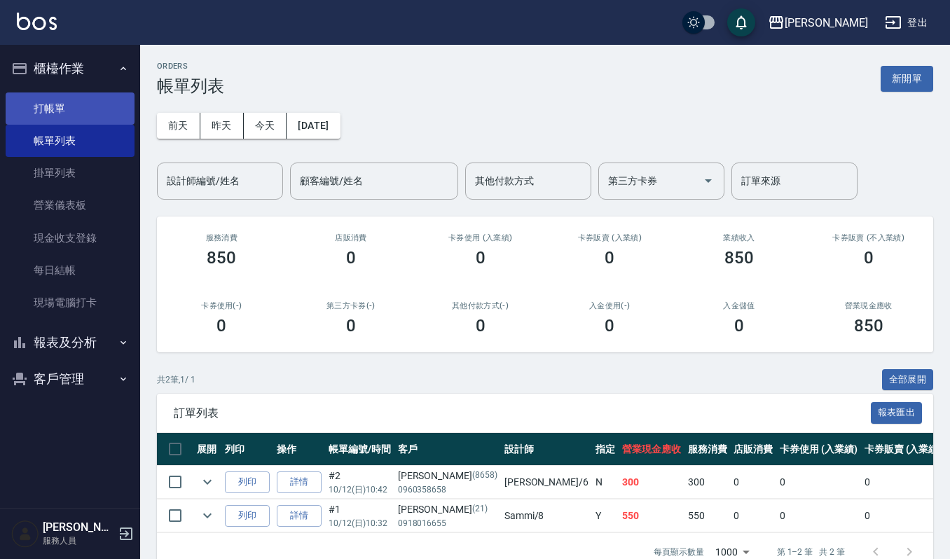
click at [63, 102] on link "打帳單" at bounding box center [70, 108] width 129 height 32
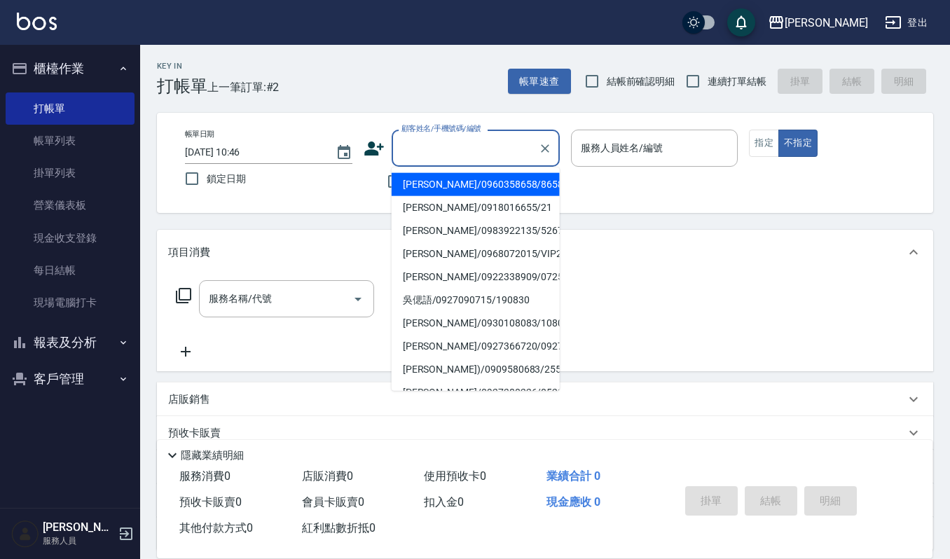
click at [459, 148] on input "顧客姓名/手機號碼/編號" at bounding box center [465, 148] width 134 height 25
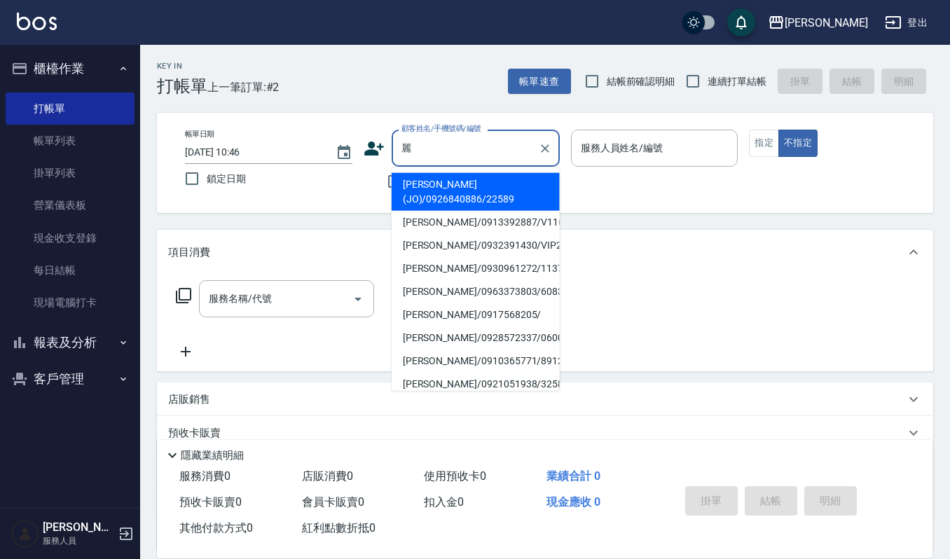
click at [419, 257] on li "黃麗櫻/0930961272/1137" at bounding box center [475, 268] width 168 height 23
type input "黃麗櫻/0930961272/1137"
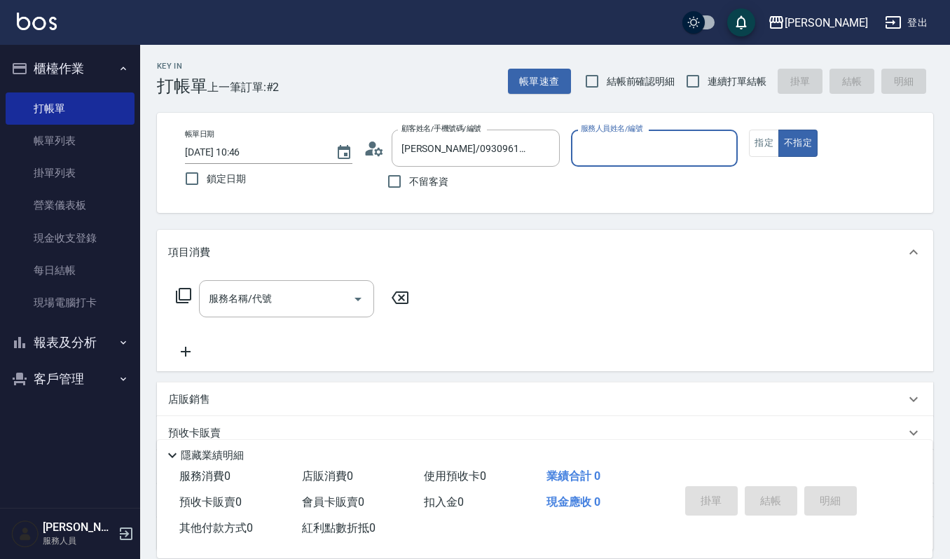
type input "Sammi-8"
click at [354, 300] on icon "Open" at bounding box center [357, 299] width 17 height 17
click at [763, 141] on button "指定" at bounding box center [764, 143] width 30 height 27
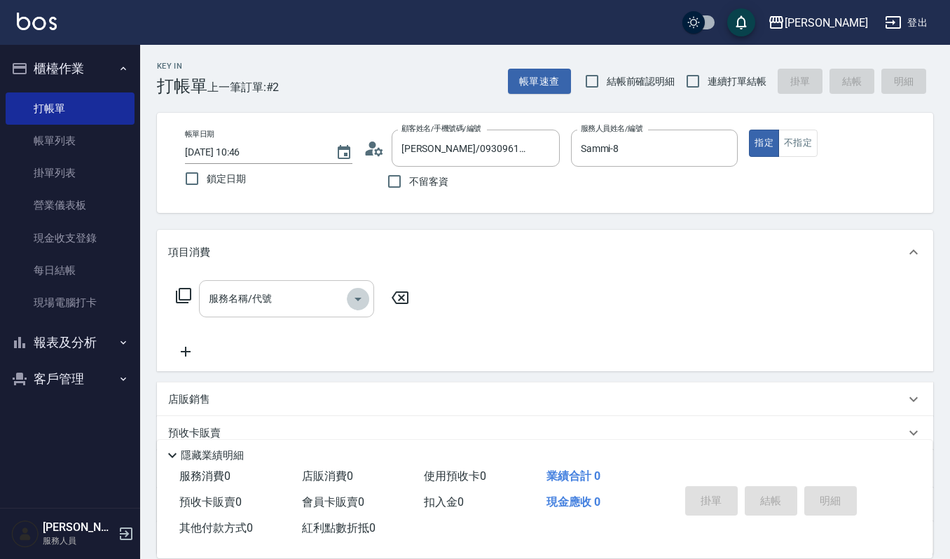
click at [362, 296] on icon "Open" at bounding box center [357, 299] width 17 height 17
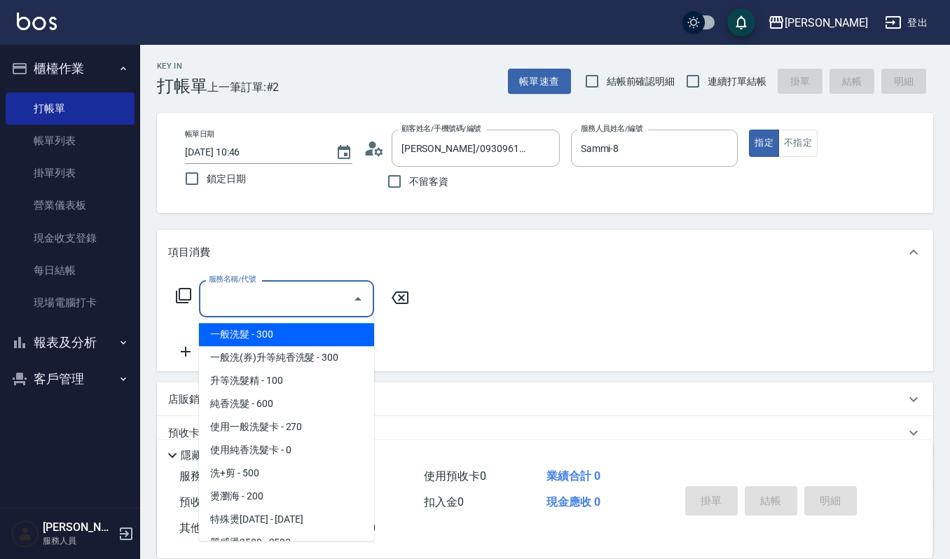
click at [308, 334] on span "一般洗髮 - 300" at bounding box center [286, 334] width 175 height 23
type input "一般洗髮(101)"
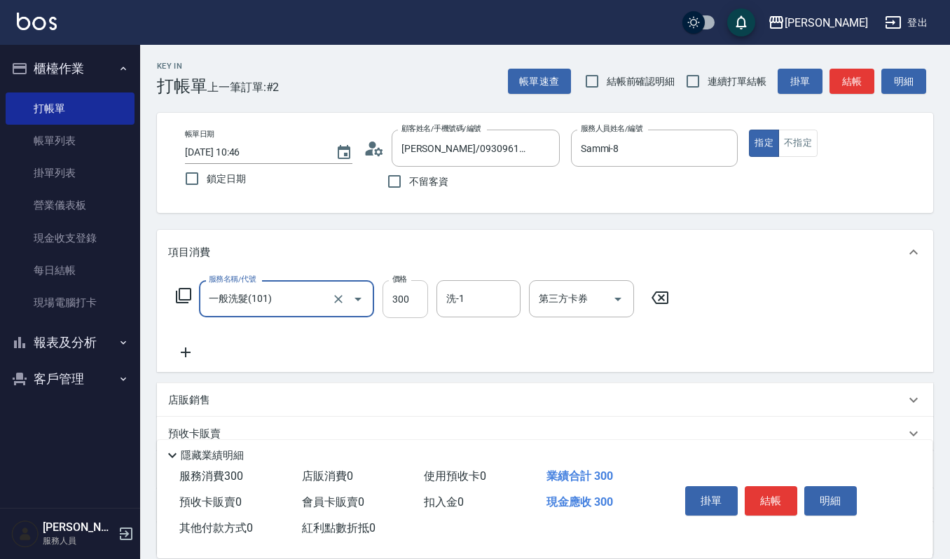
click at [409, 297] on input "300" at bounding box center [405, 299] width 46 height 38
type input "270"
click at [463, 286] on input "洗-1" at bounding box center [478, 298] width 71 height 25
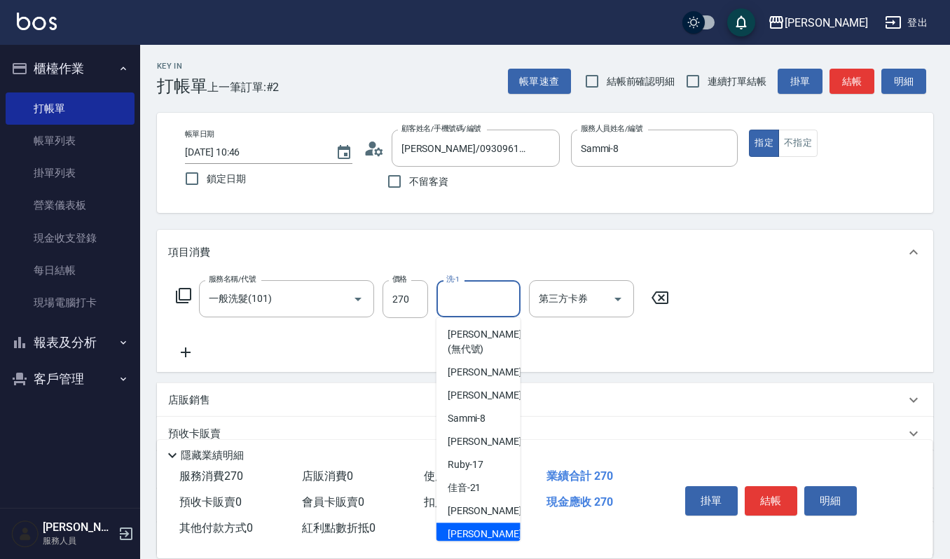
click at [482, 529] on div "郁涵 -23" at bounding box center [478, 533] width 84 height 23
type input "[PERSON_NAME]-23"
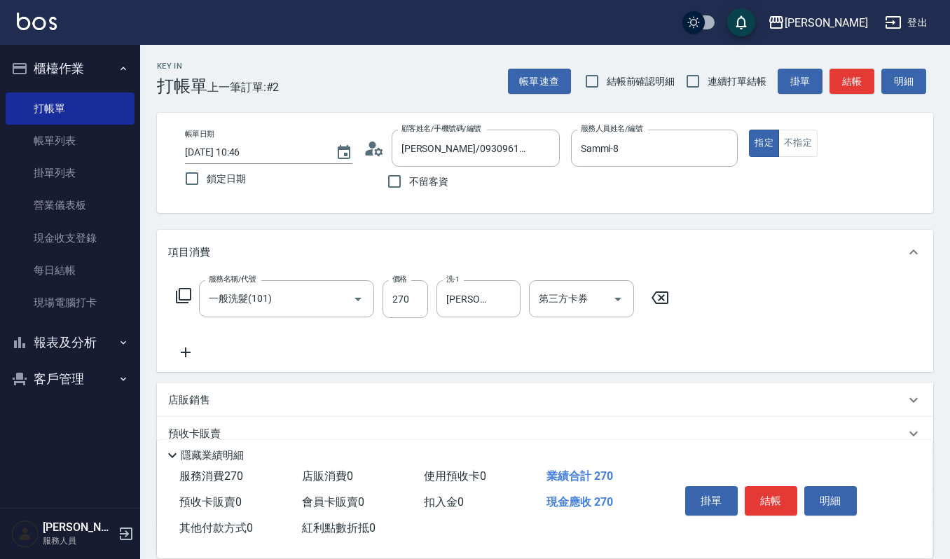
click at [178, 354] on icon at bounding box center [185, 352] width 35 height 17
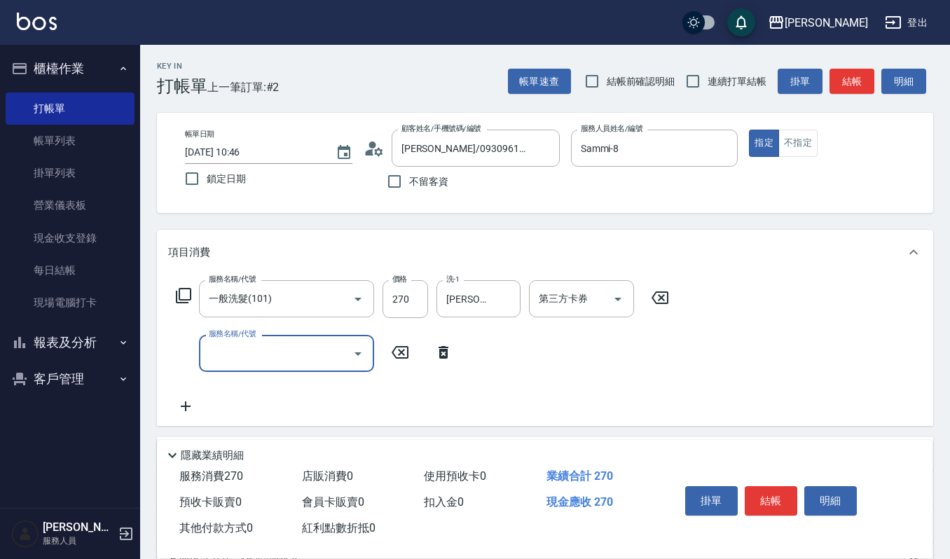
click at [356, 353] on icon "Open" at bounding box center [357, 354] width 7 height 4
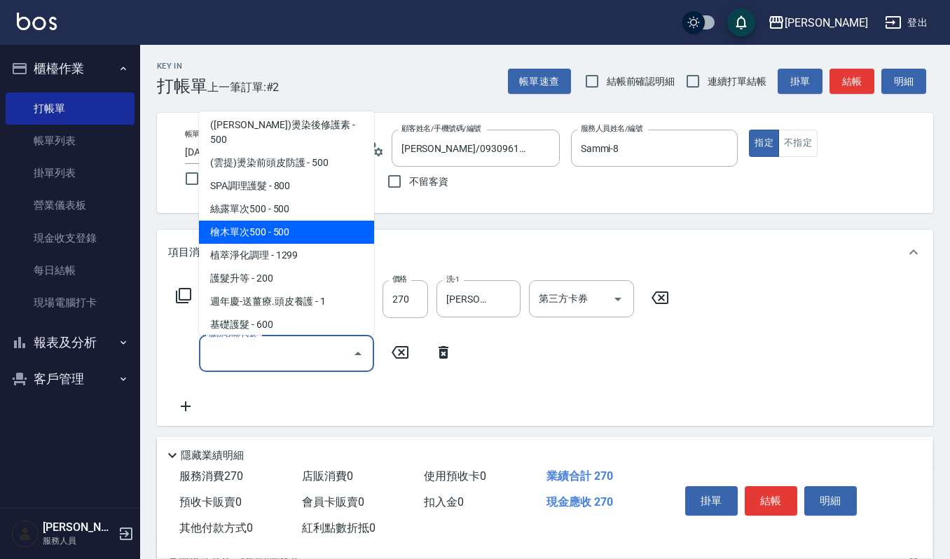
scroll to position [1214, 0]
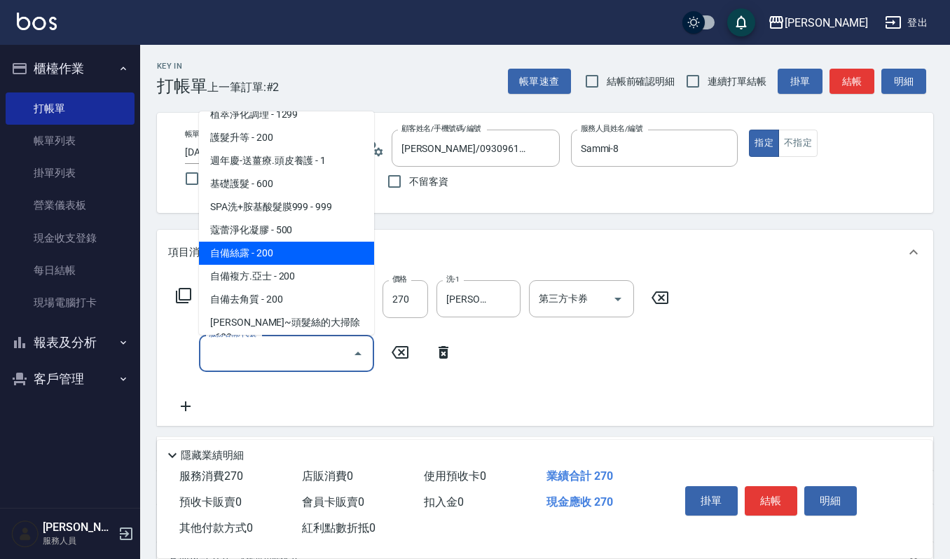
click at [278, 242] on span "自備絲露 - 200" at bounding box center [286, 253] width 175 height 23
type input "自備絲露(531)"
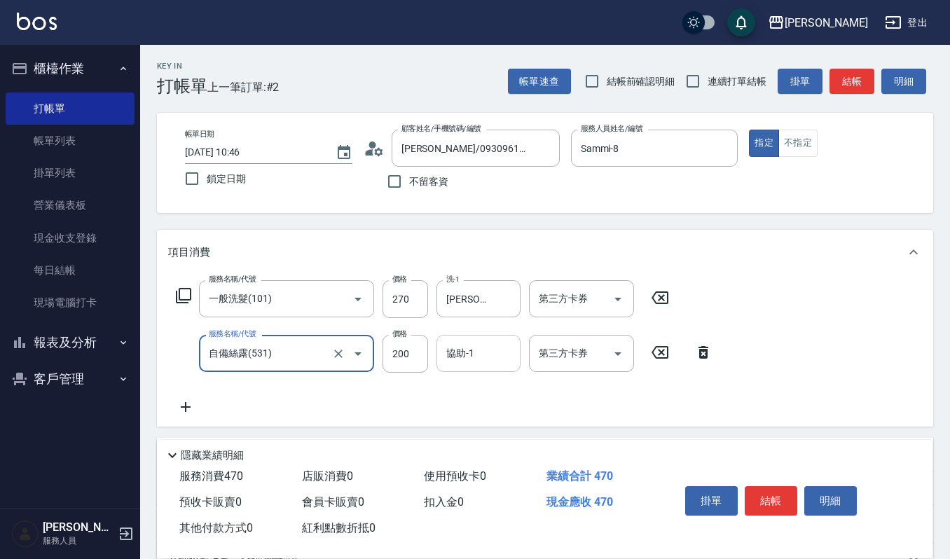
click at [482, 351] on input "協助-1" at bounding box center [478, 353] width 71 height 25
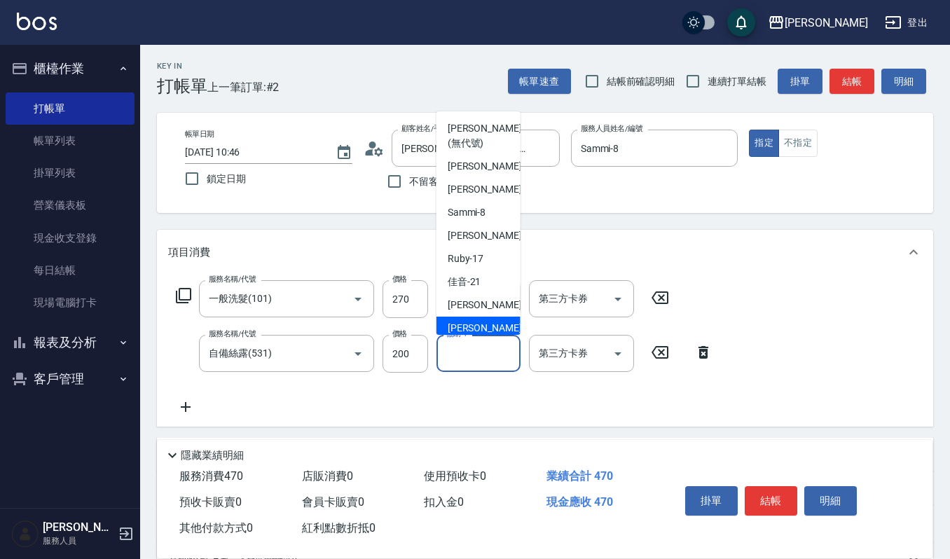
click at [478, 325] on span "郁涵 -23" at bounding box center [491, 328] width 88 height 15
type input "[PERSON_NAME]-23"
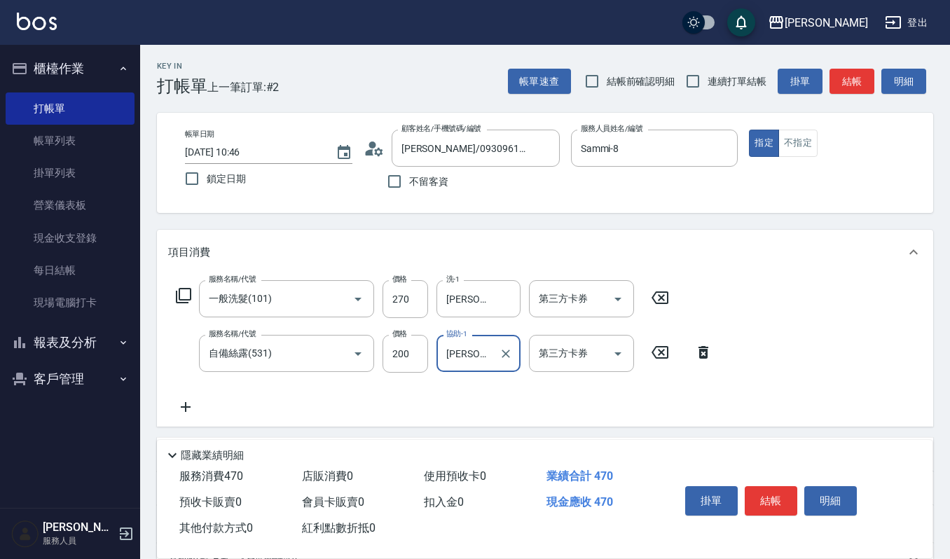
scroll to position [183, 0]
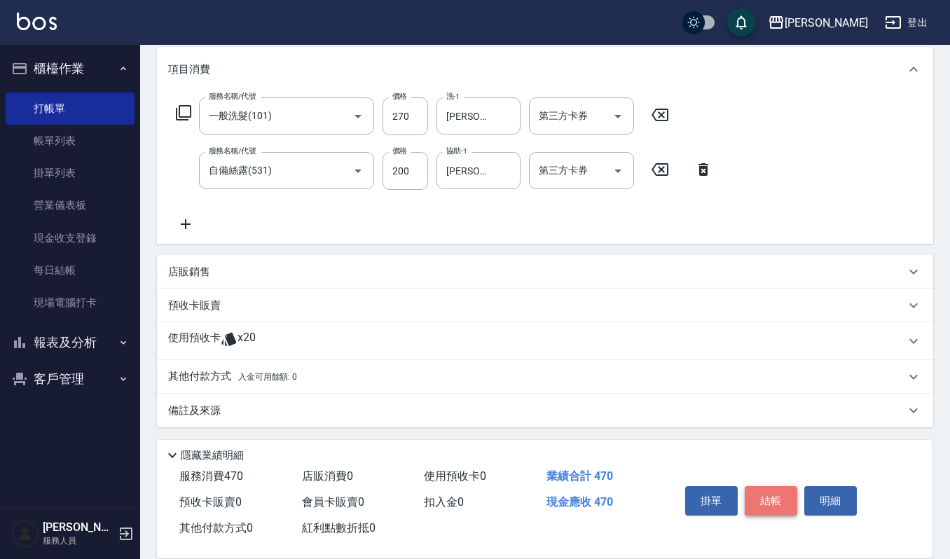
click at [789, 496] on button "結帳" at bounding box center [770, 500] width 53 height 29
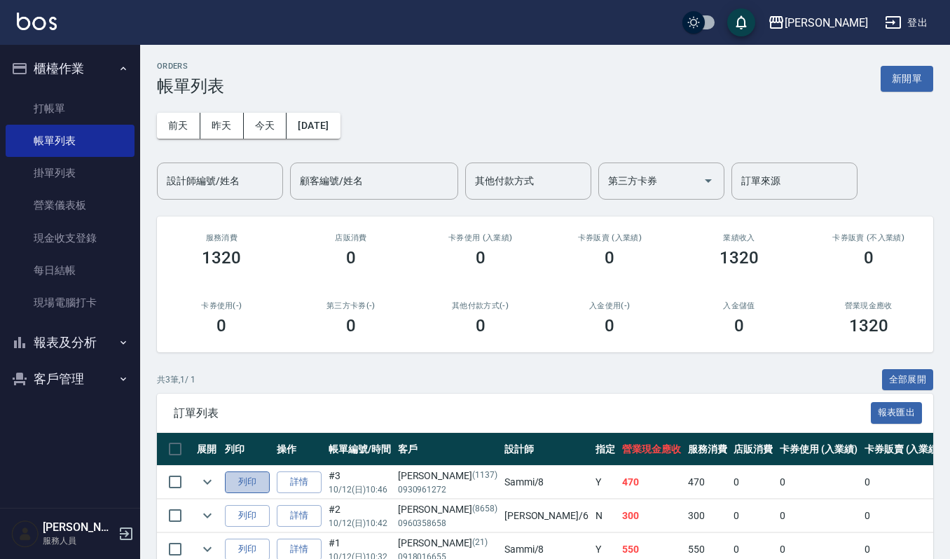
click at [251, 480] on button "列印" at bounding box center [247, 482] width 45 height 22
click at [49, 108] on link "打帳單" at bounding box center [70, 108] width 129 height 32
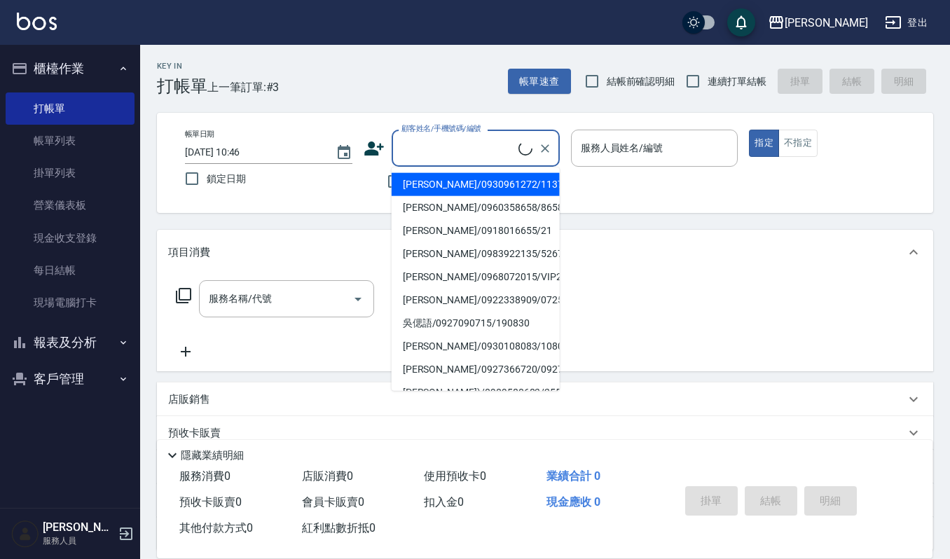
click at [461, 151] on input "顧客姓名/手機號碼/編號" at bounding box center [458, 148] width 120 height 25
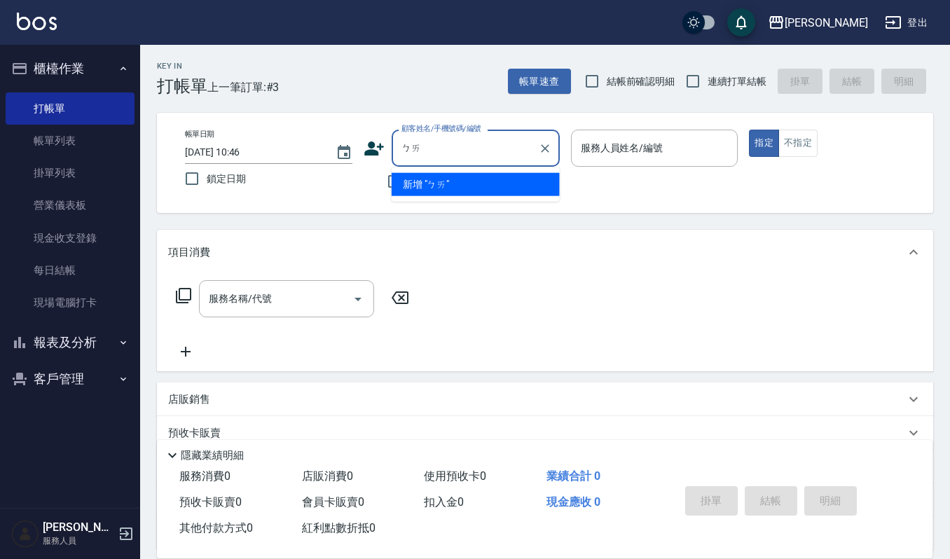
type input "敗"
type input "百"
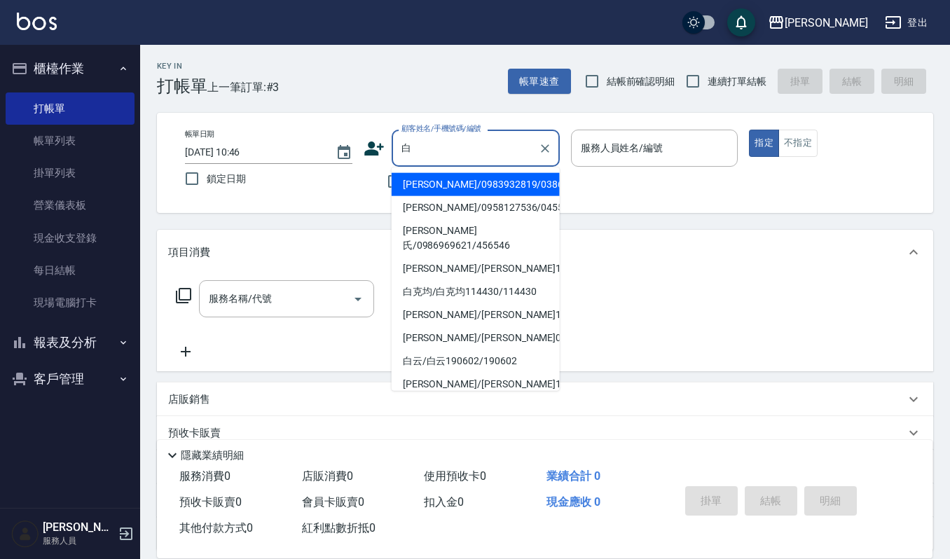
click at [409, 189] on li "白蓮鳳/0983932819/03863" at bounding box center [475, 184] width 168 height 23
type input "白蓮鳳/0983932819/03863"
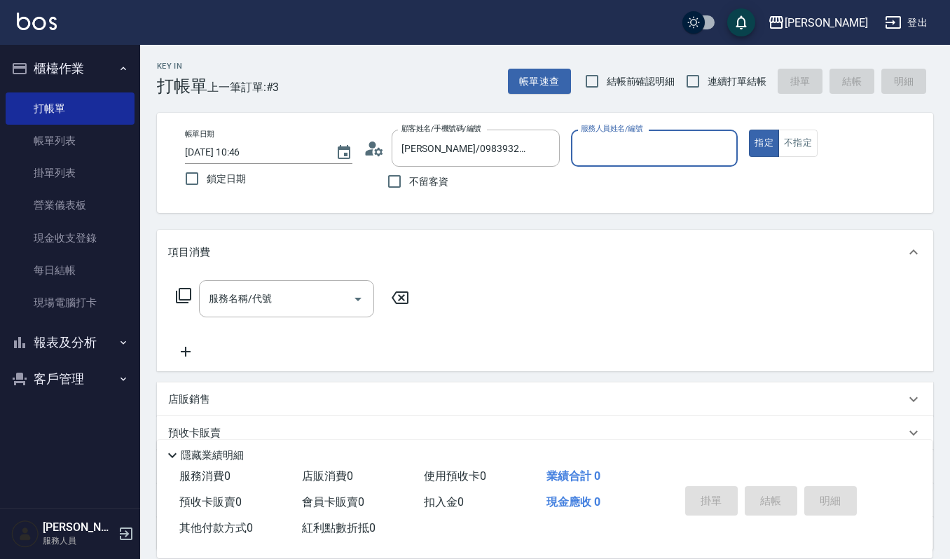
type input "Sammi-8"
click at [359, 297] on icon "Open" at bounding box center [357, 299] width 17 height 17
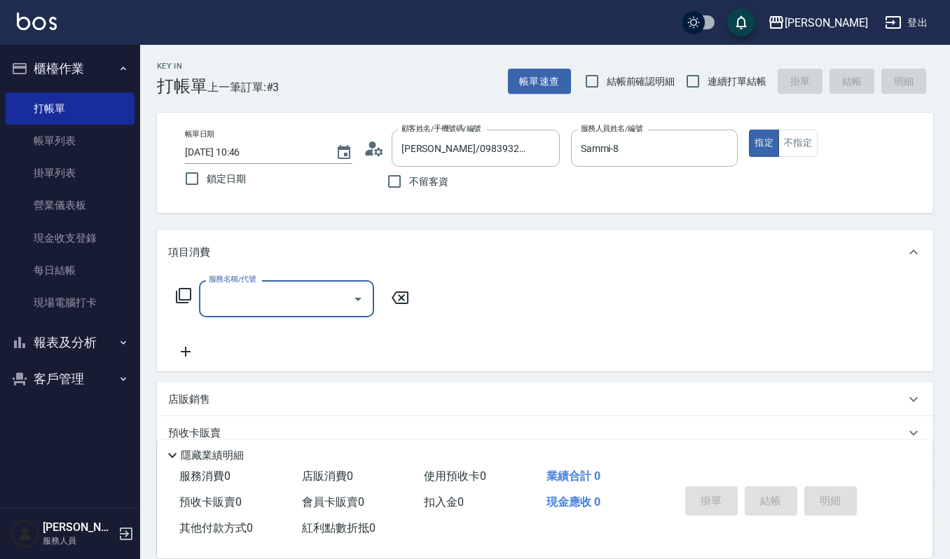
click at [293, 300] on input "服務名稱/代號" at bounding box center [275, 298] width 141 height 25
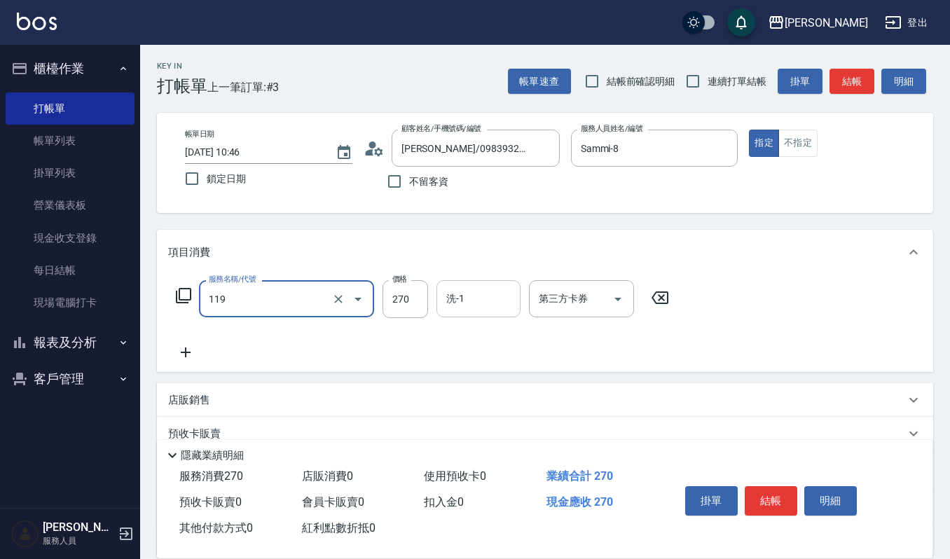
type input "使用一般洗髮卡(119)"
click at [471, 300] on input "洗-1" at bounding box center [478, 298] width 71 height 25
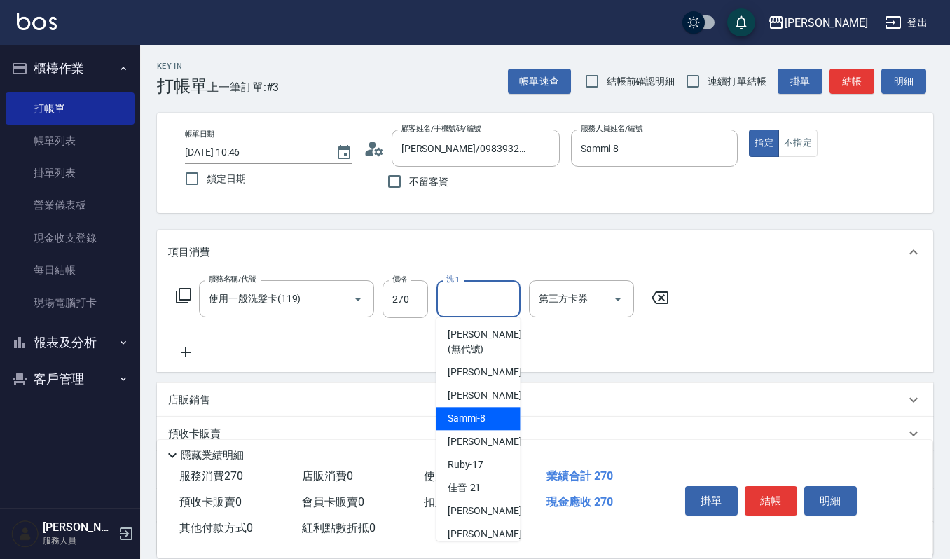
click at [463, 419] on span "Sammi -8" at bounding box center [466, 418] width 39 height 15
click at [487, 294] on input "Sammi-8" at bounding box center [468, 298] width 50 height 25
click at [483, 506] on div "宜芳 -22" at bounding box center [478, 510] width 84 height 23
type input "宜芳-22"
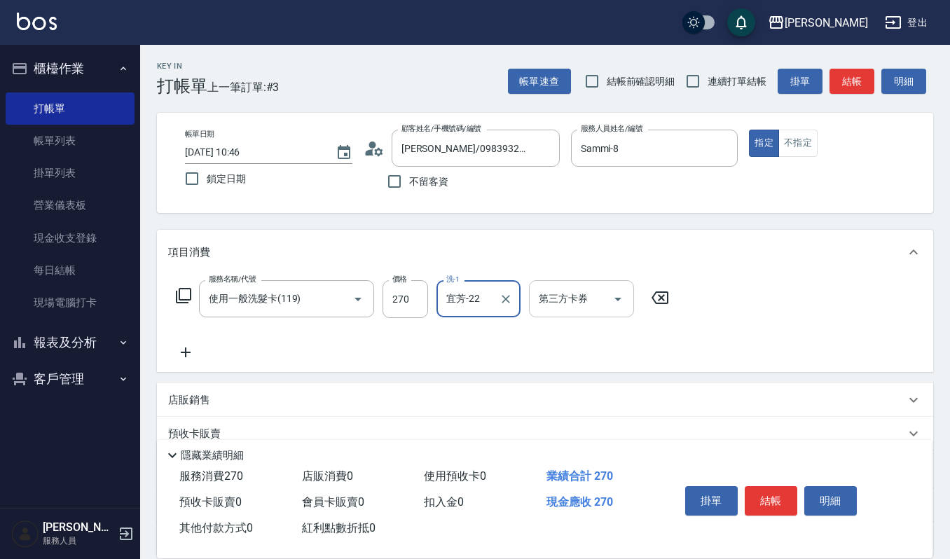
click at [618, 292] on icon "Open" at bounding box center [617, 299] width 17 height 17
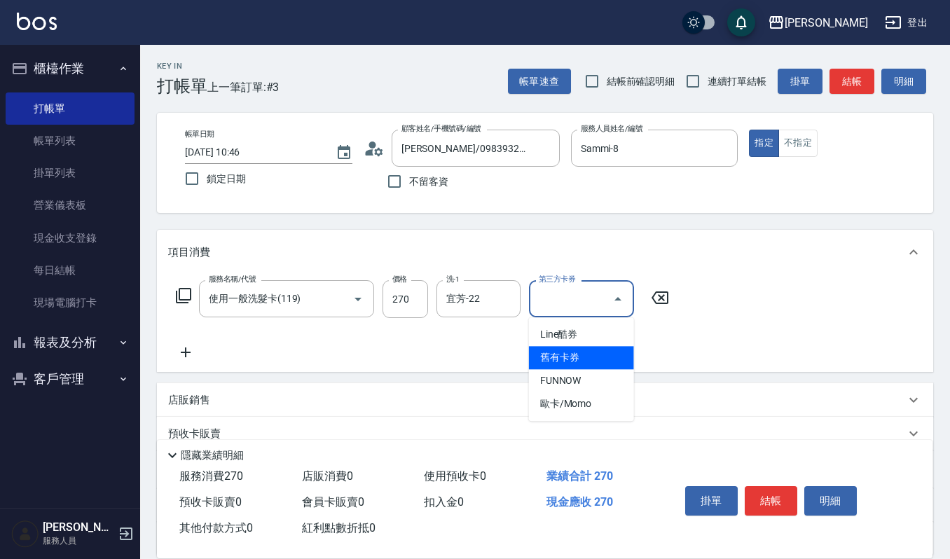
click at [589, 356] on span "舊有卡券" at bounding box center [581, 357] width 105 height 23
type input "舊有卡券"
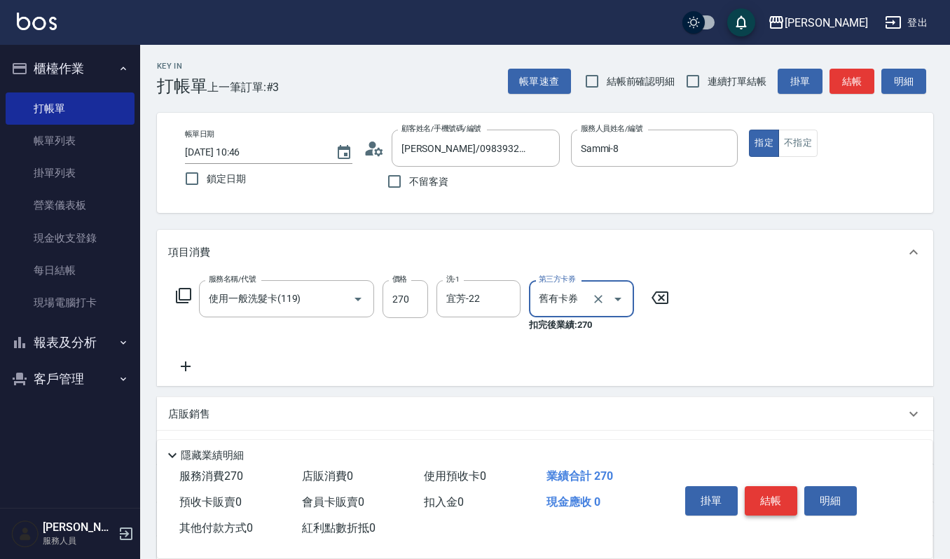
click at [780, 503] on button "結帳" at bounding box center [770, 500] width 53 height 29
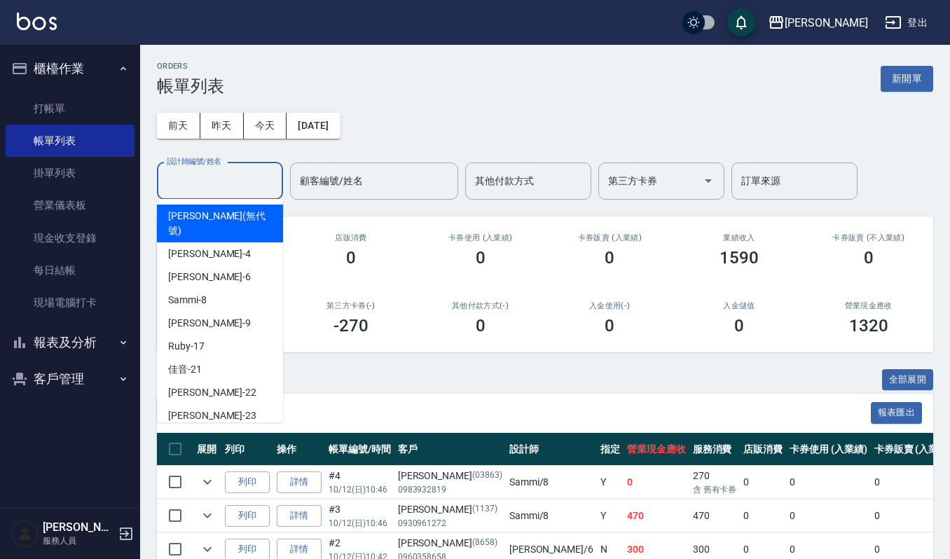
click at [209, 180] on input "設計師編號/姓名" at bounding box center [219, 181] width 113 height 25
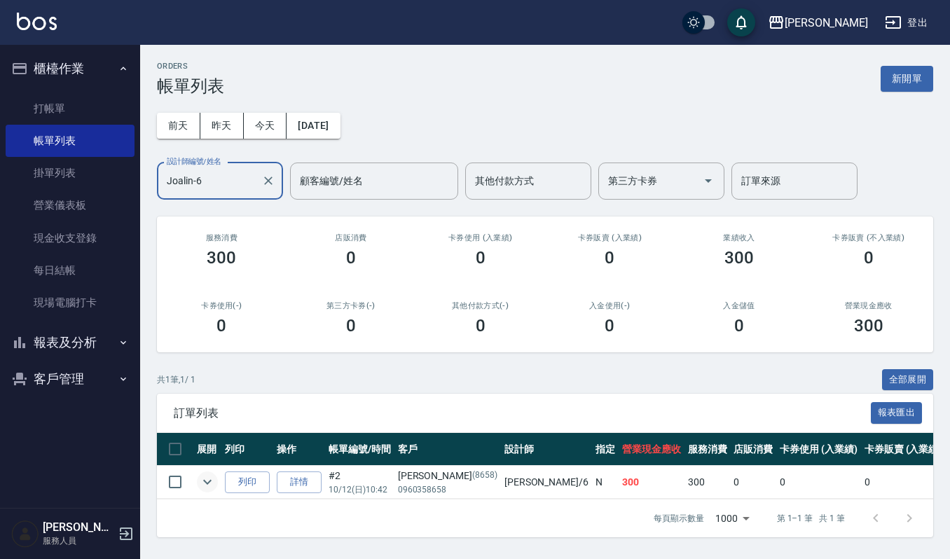
type input "Joalin-6"
click at [200, 482] on icon "expand row" at bounding box center [207, 481] width 17 height 17
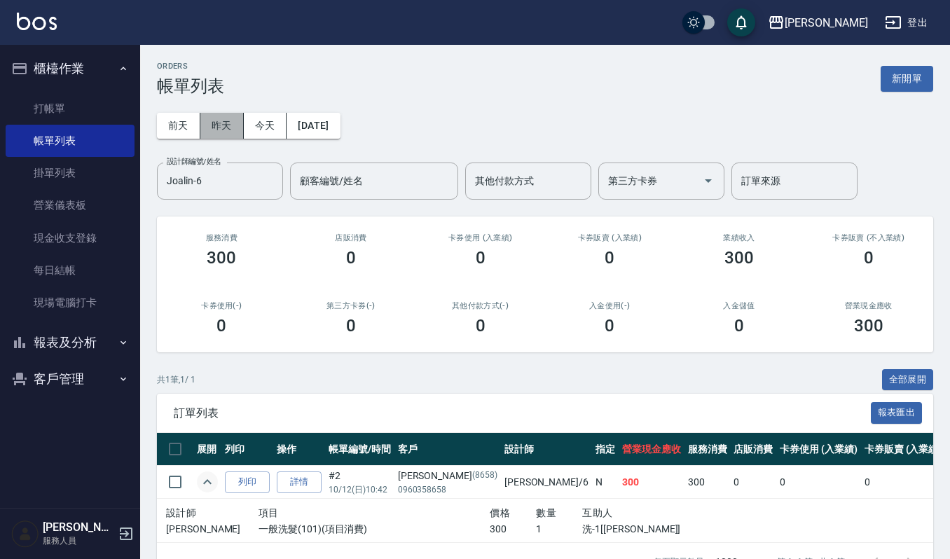
click at [219, 122] on button "昨天" at bounding box center [221, 126] width 43 height 26
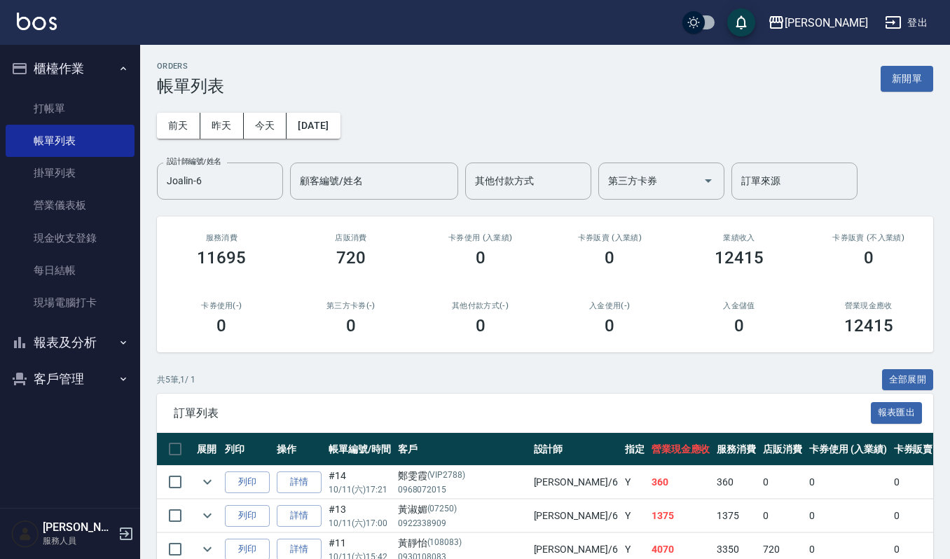
click at [948, 510] on div "ORDERS 帳單列表 新開單 前天 昨天 今天 2025/10/11 設計師編號/姓名 Joalin-6 設計師編號/姓名 顧客編號/姓名 顧客編號/姓名 …" at bounding box center [545, 367] width 810 height 644
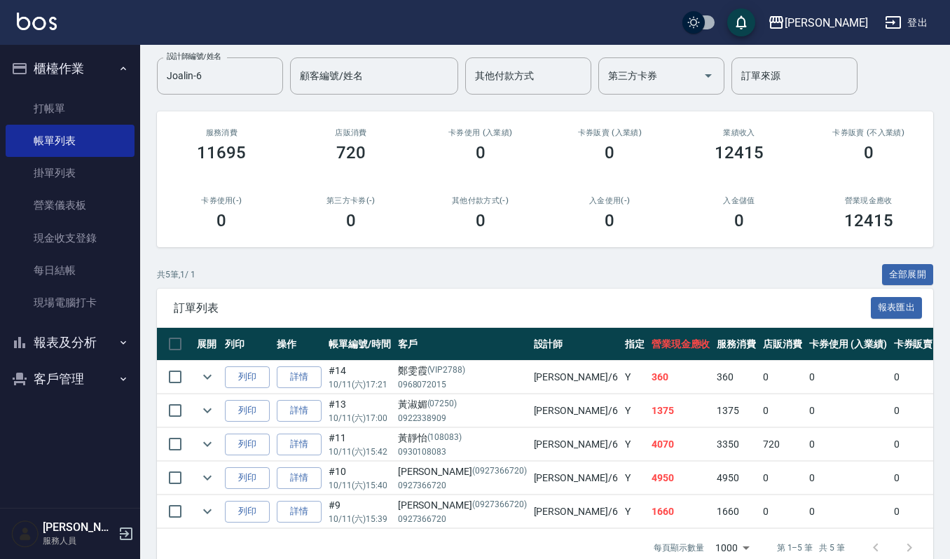
scroll to position [146, 0]
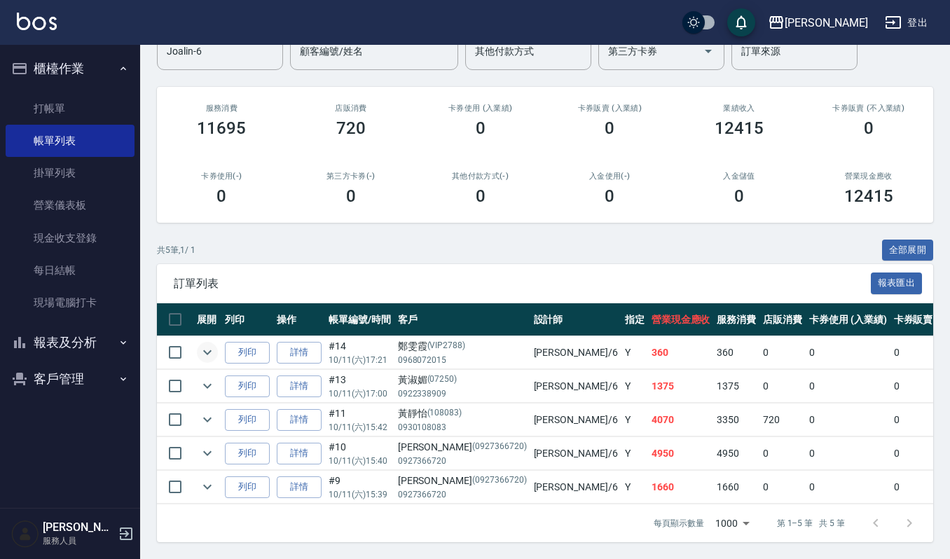
click at [210, 344] on icon "expand row" at bounding box center [207, 352] width 17 height 17
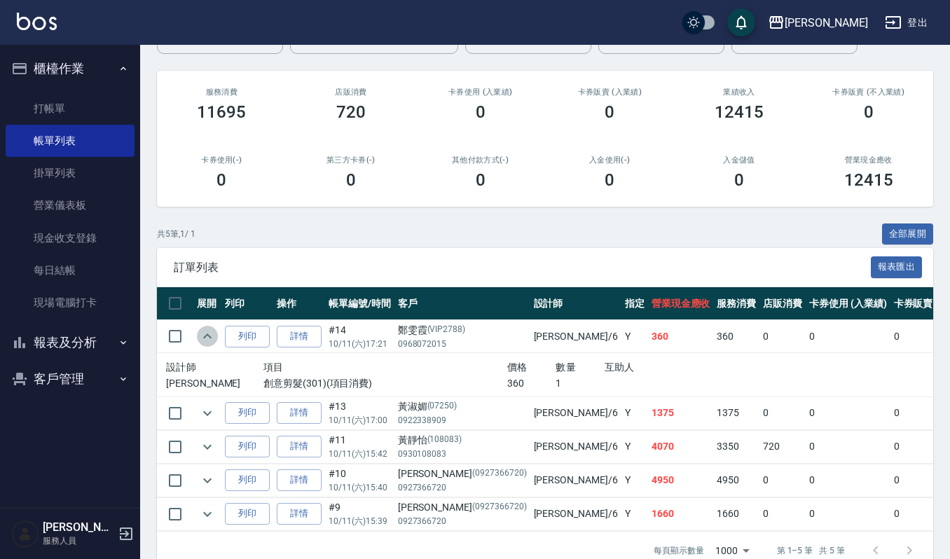
click at [210, 342] on icon "expand row" at bounding box center [207, 336] width 17 height 17
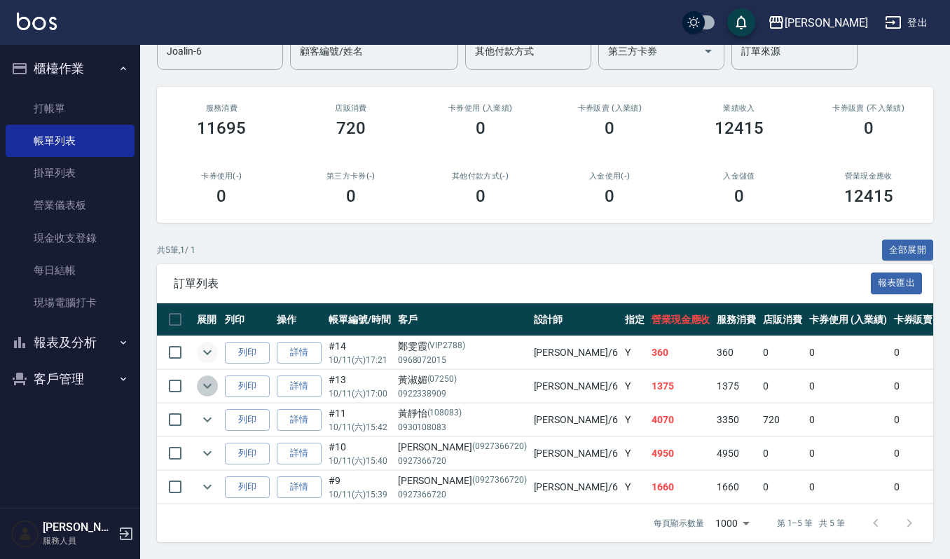
click at [211, 377] on icon "expand row" at bounding box center [207, 385] width 17 height 17
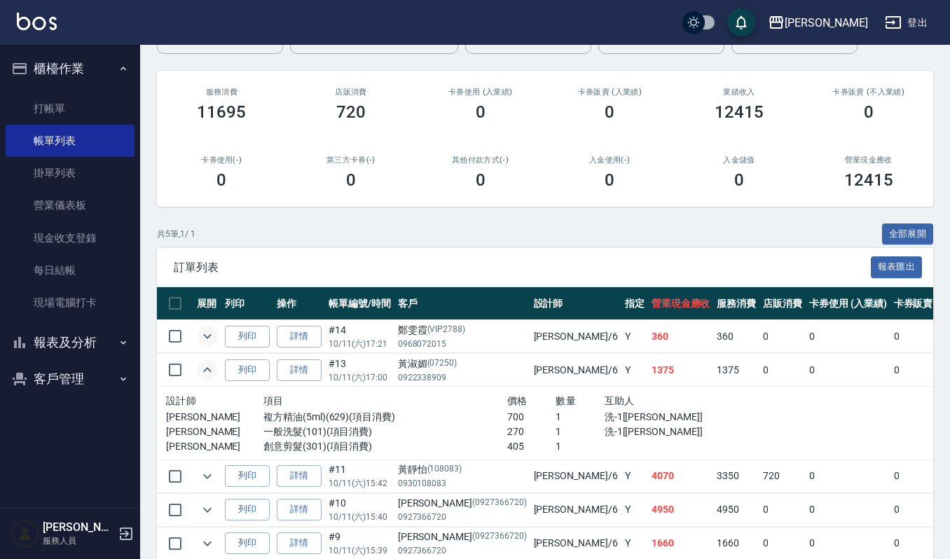
click at [211, 370] on icon "expand row" at bounding box center [207, 369] width 17 height 17
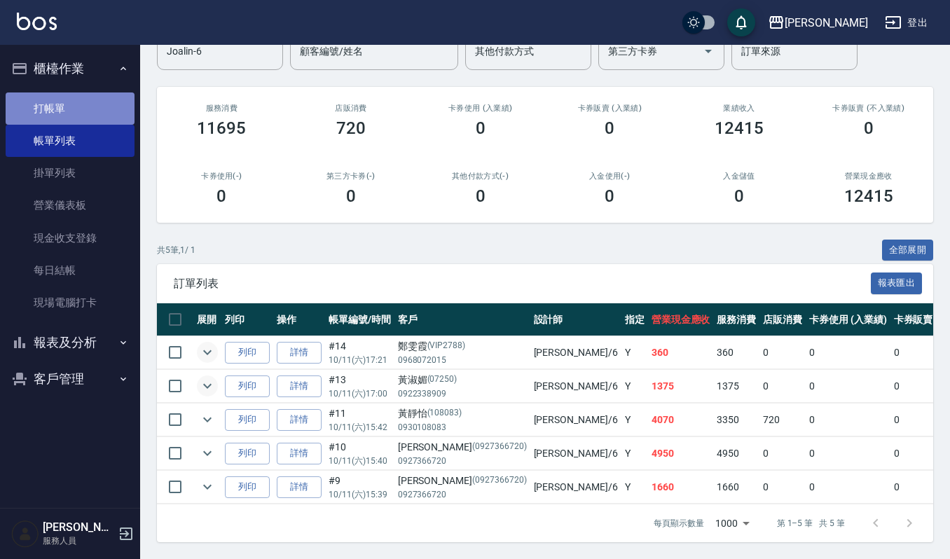
click at [84, 99] on link "打帳單" at bounding box center [70, 108] width 129 height 32
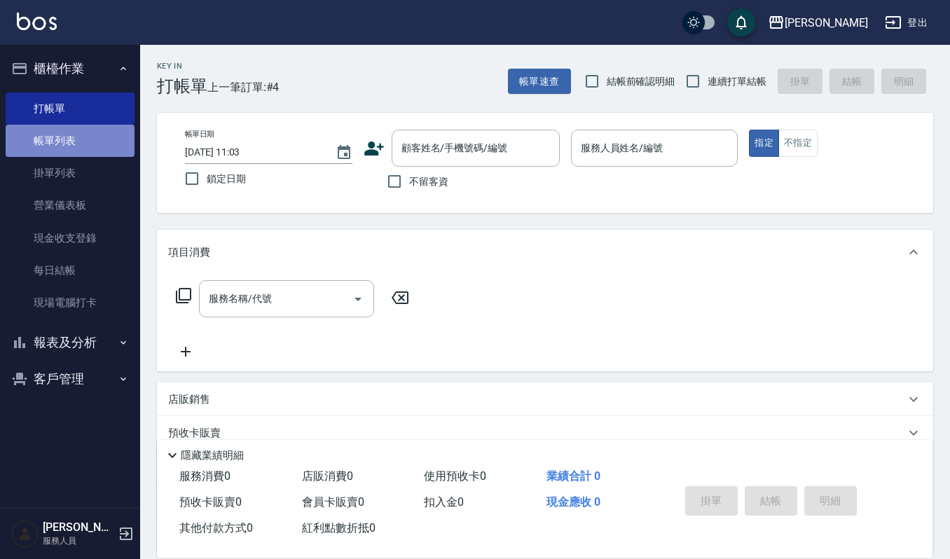
click at [122, 129] on link "帳單列表" at bounding box center [70, 141] width 129 height 32
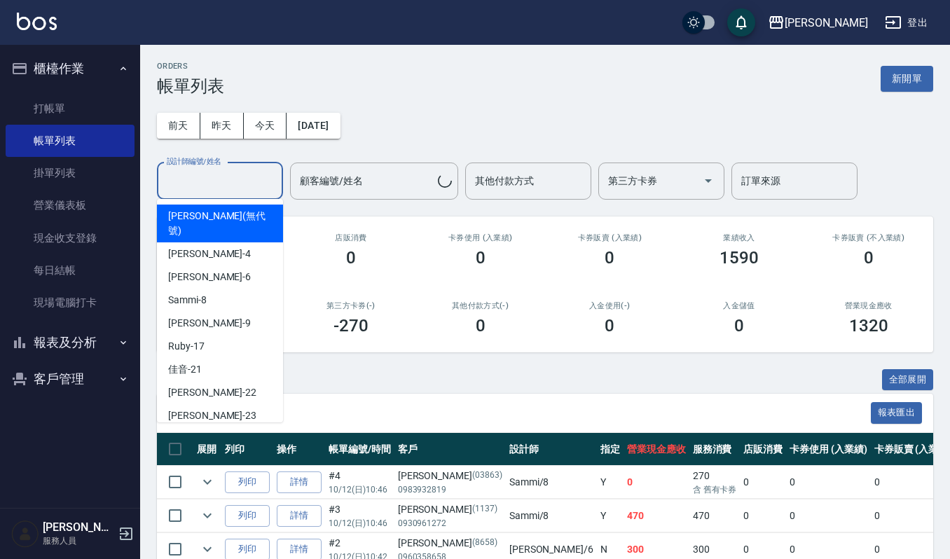
click at [244, 183] on input "設計師編號/姓名" at bounding box center [219, 181] width 113 height 25
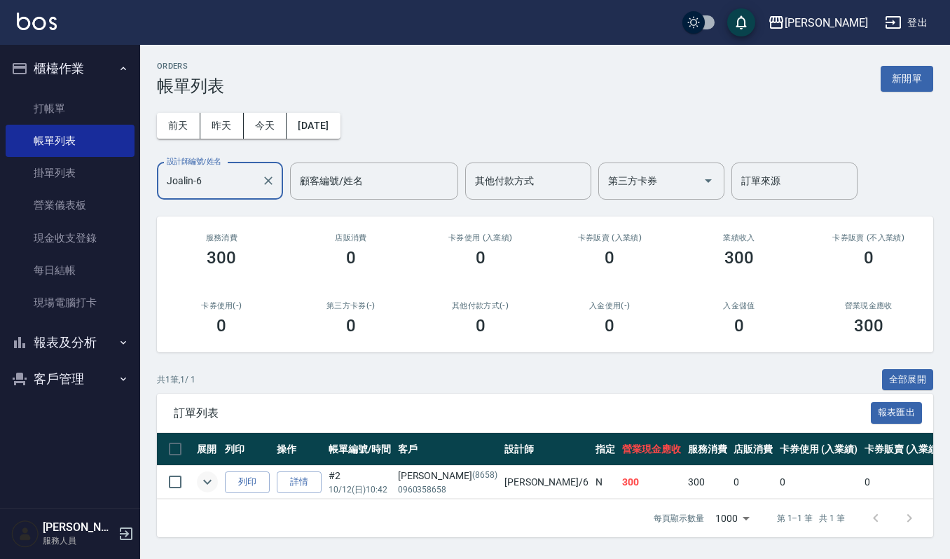
type input "Joalin-6"
click at [210, 479] on icon "expand row" at bounding box center [207, 481] width 17 height 17
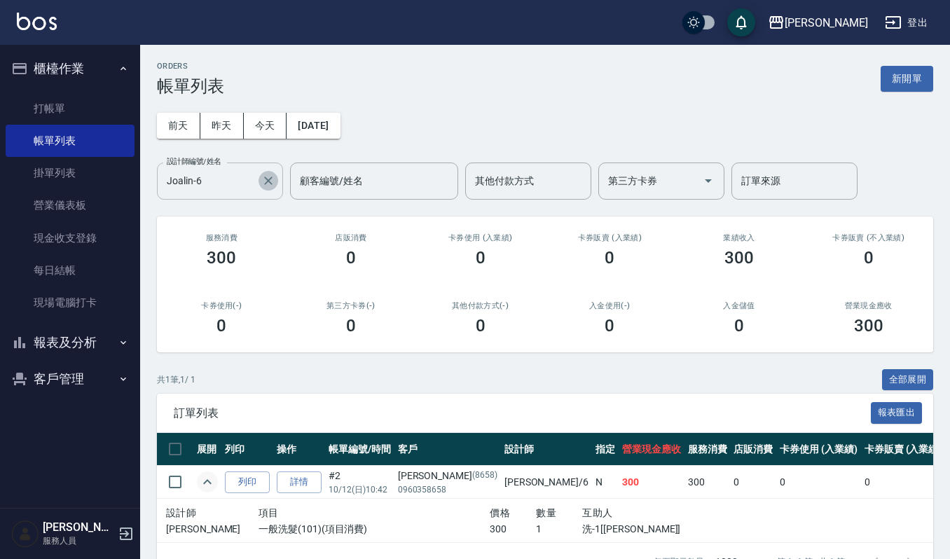
click at [266, 183] on icon "Clear" at bounding box center [268, 180] width 8 height 8
